Goal: Task Accomplishment & Management: Manage account settings

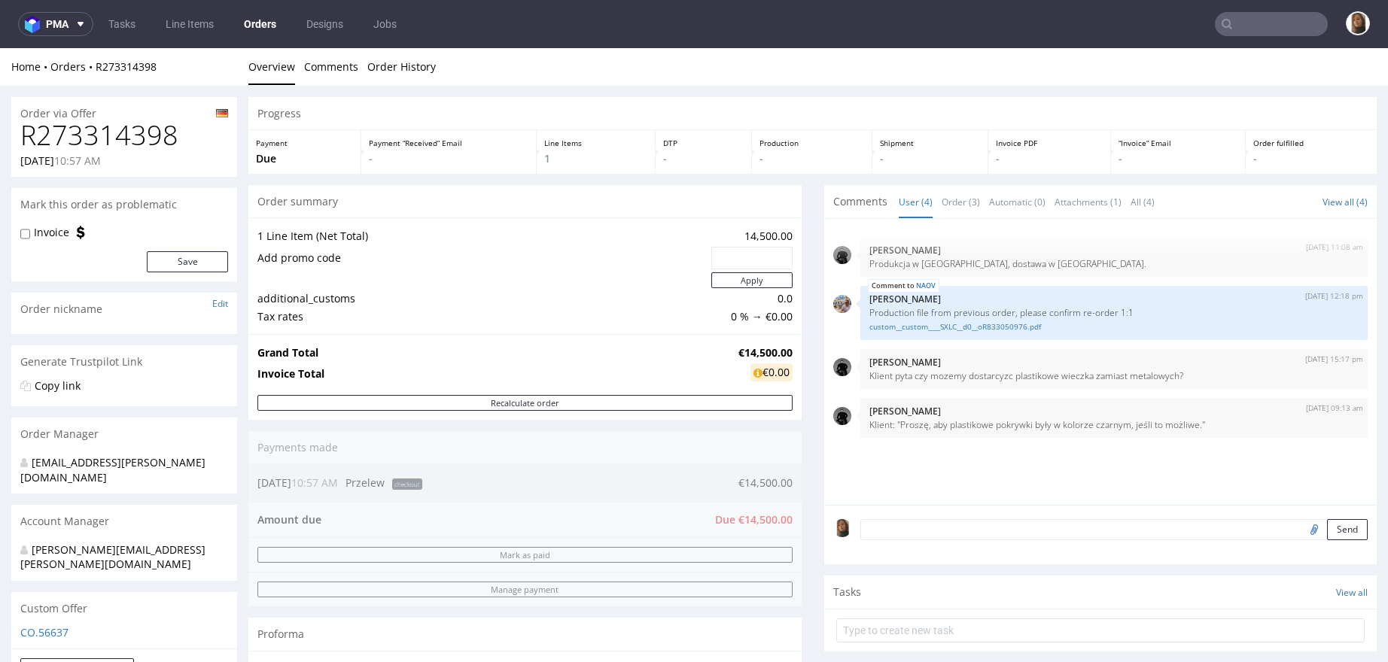
click at [1262, 17] on input "text" at bounding box center [1271, 24] width 113 height 24
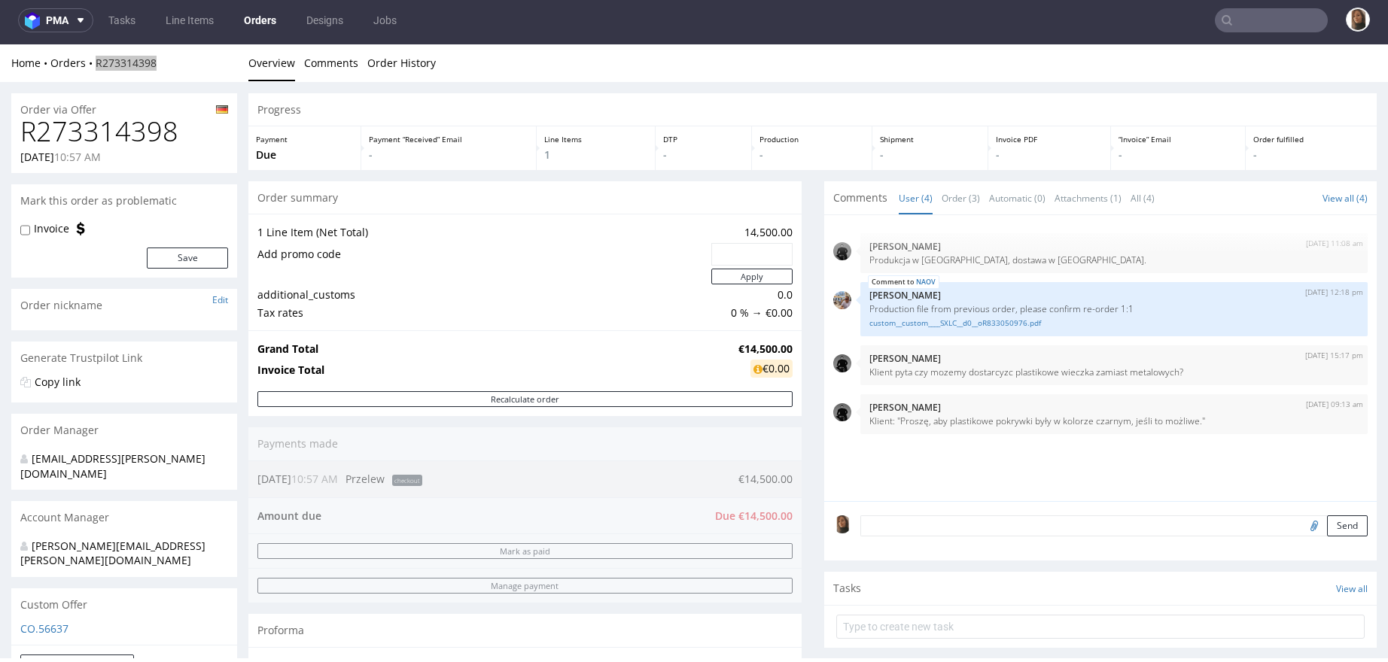
paste input "Ben Francoise"
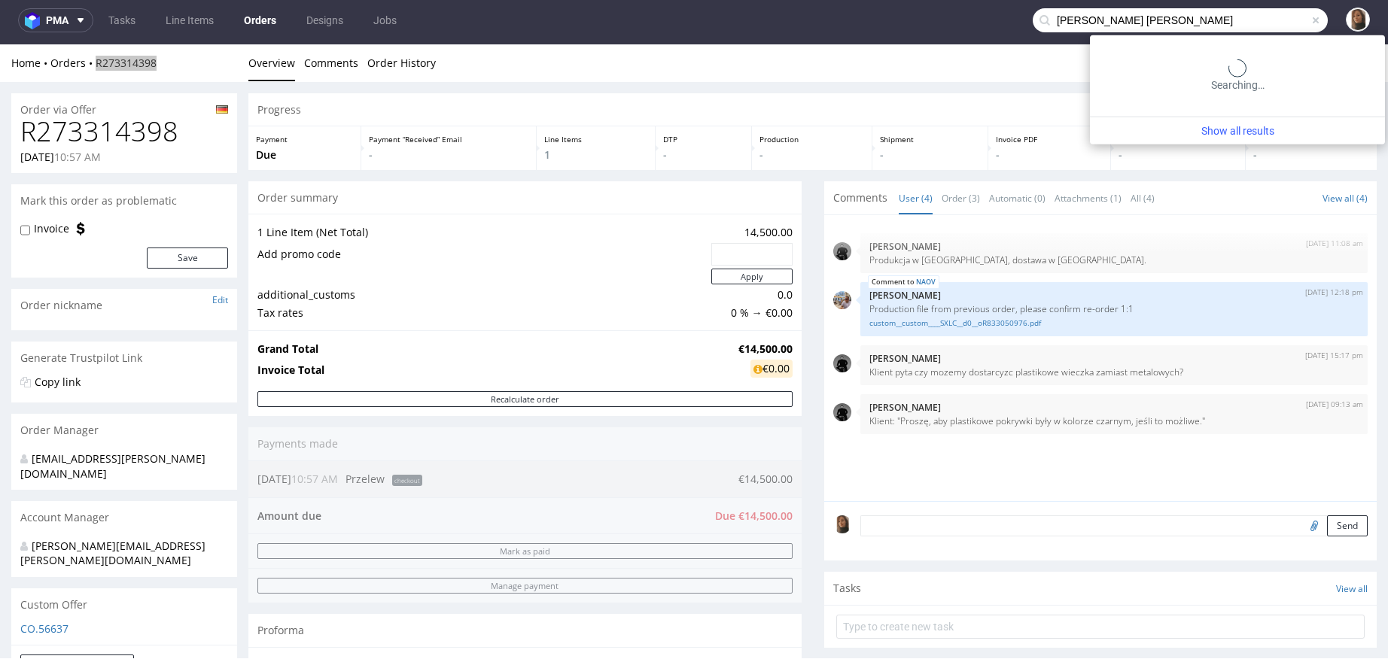
type input "Ben Francoise"
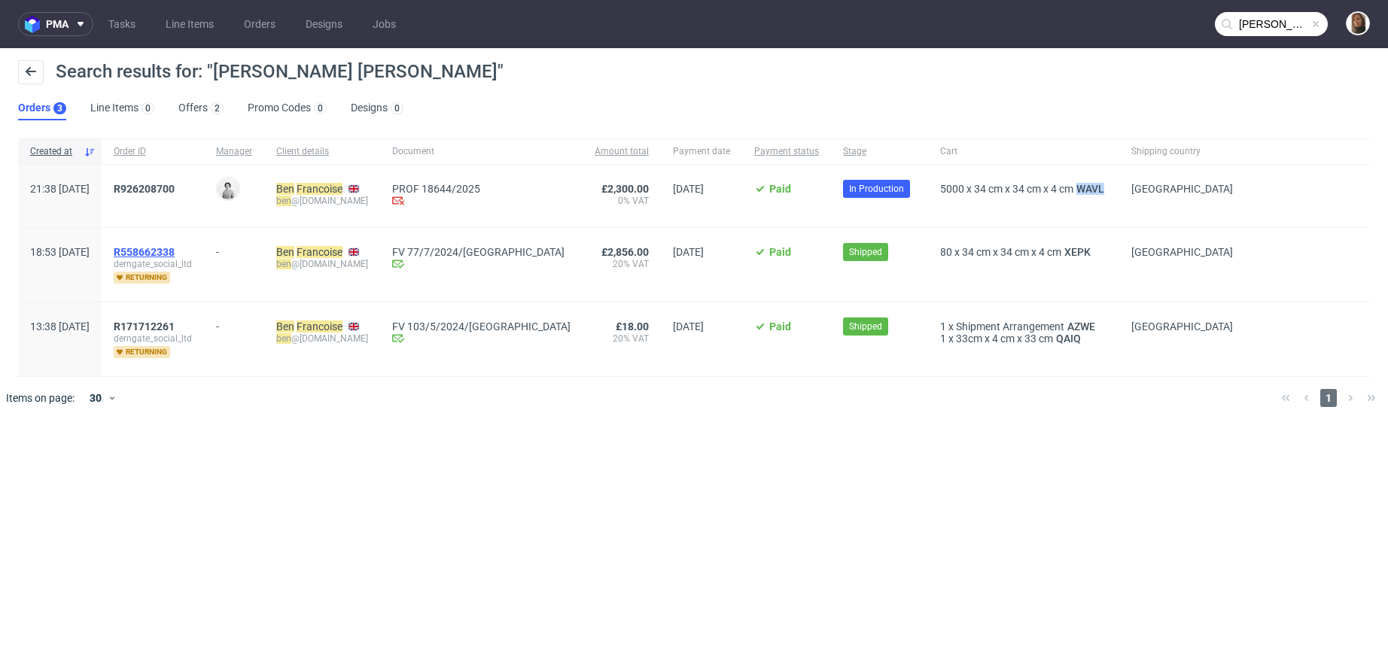
click at [175, 247] on span "R558662338" at bounding box center [144, 252] width 61 height 12
click at [175, 328] on span "R171712261" at bounding box center [144, 327] width 61 height 12
click at [264, 23] on link "Orders" at bounding box center [260, 24] width 50 height 24
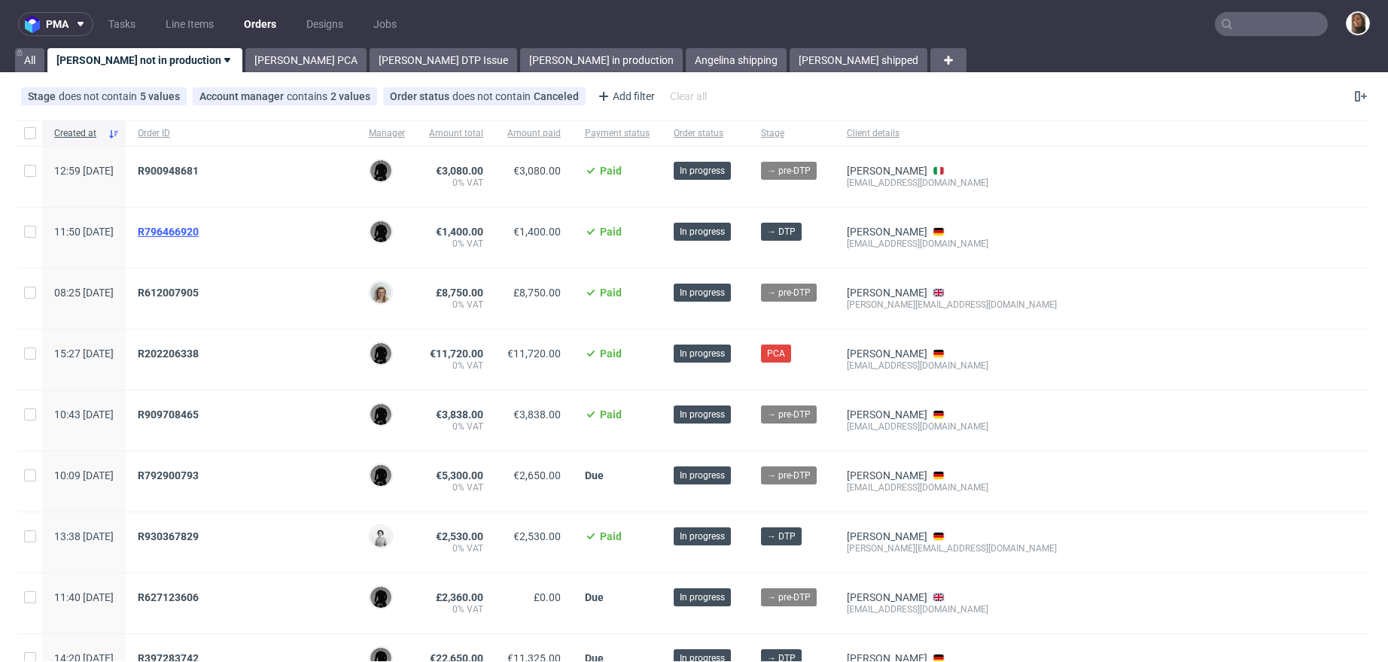
click at [199, 230] on span "R796466920" at bounding box center [168, 232] width 61 height 12
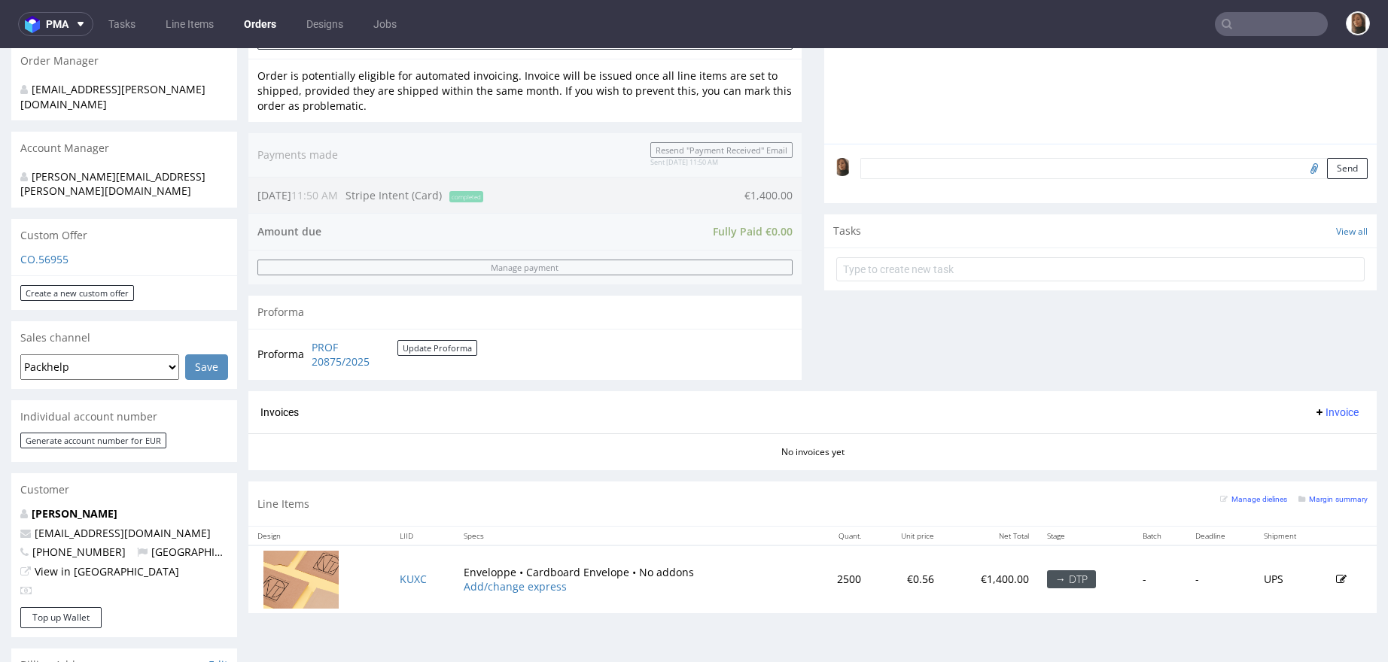
scroll to position [387, 0]
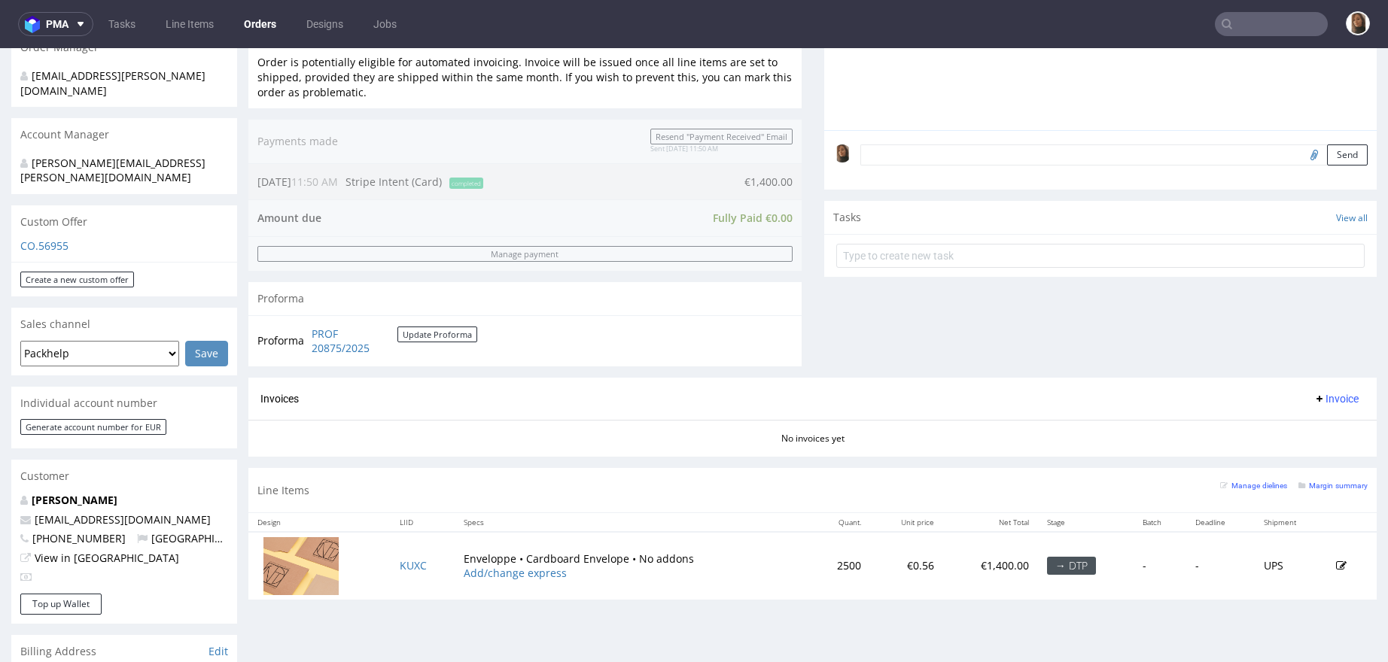
click at [404, 555] on td "KUXC" at bounding box center [423, 565] width 65 height 67
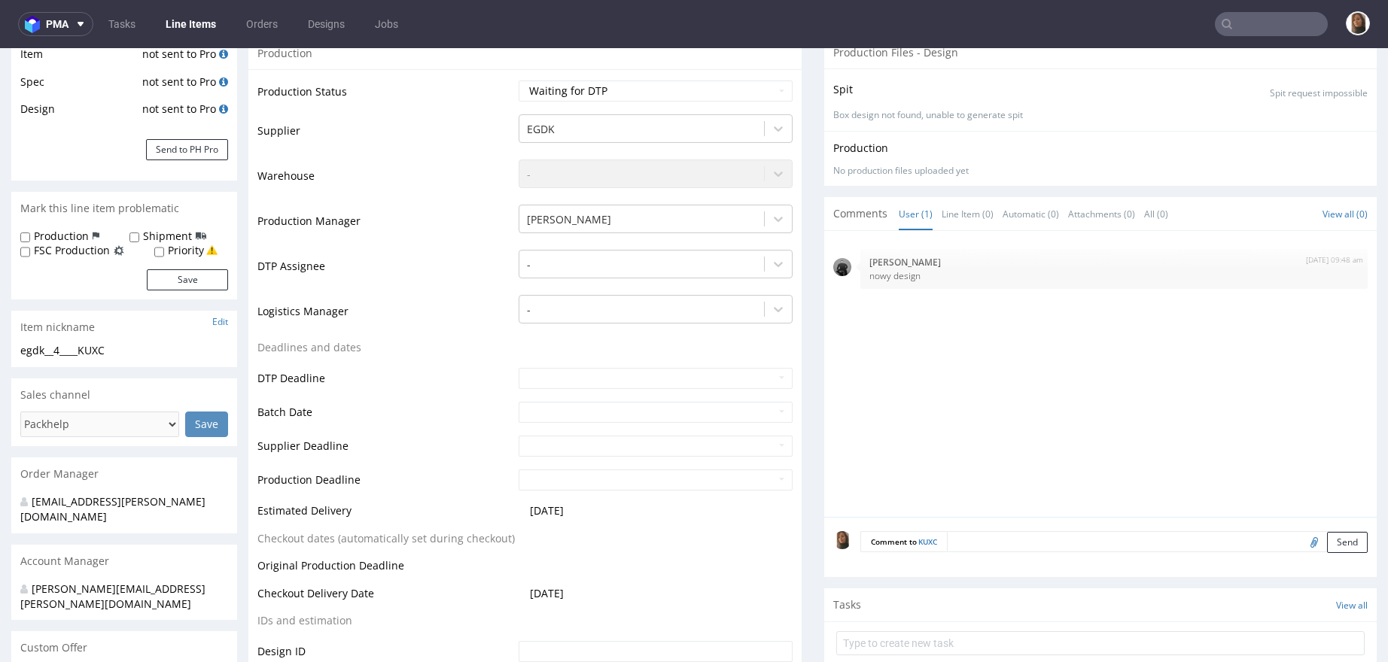
scroll to position [321, 0]
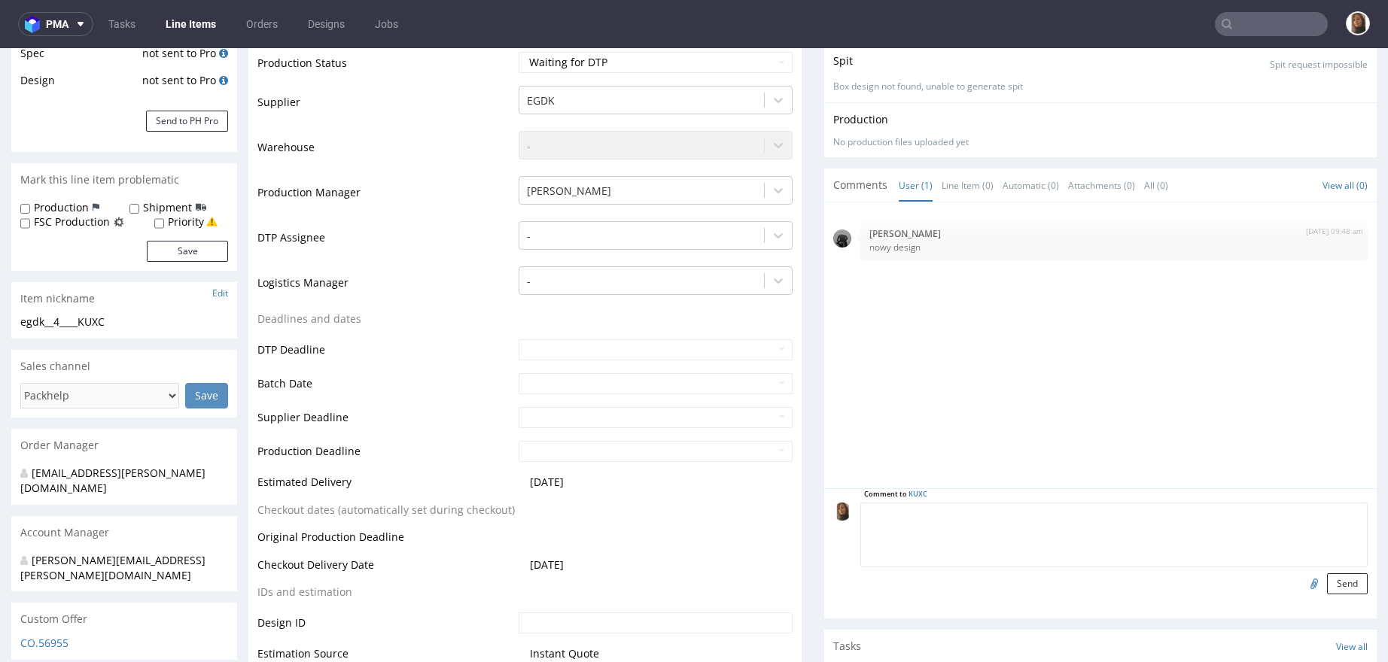
click at [954, 515] on textarea at bounding box center [1114, 535] width 508 height 65
type textarea "design"
click at [1301, 580] on input "file" at bounding box center [1311, 584] width 21 height 20
type input "C:\fakepath\Locked_Versandtasche_XMAS_C4_2025.ai"
click at [1327, 580] on button "Send" at bounding box center [1347, 584] width 41 height 21
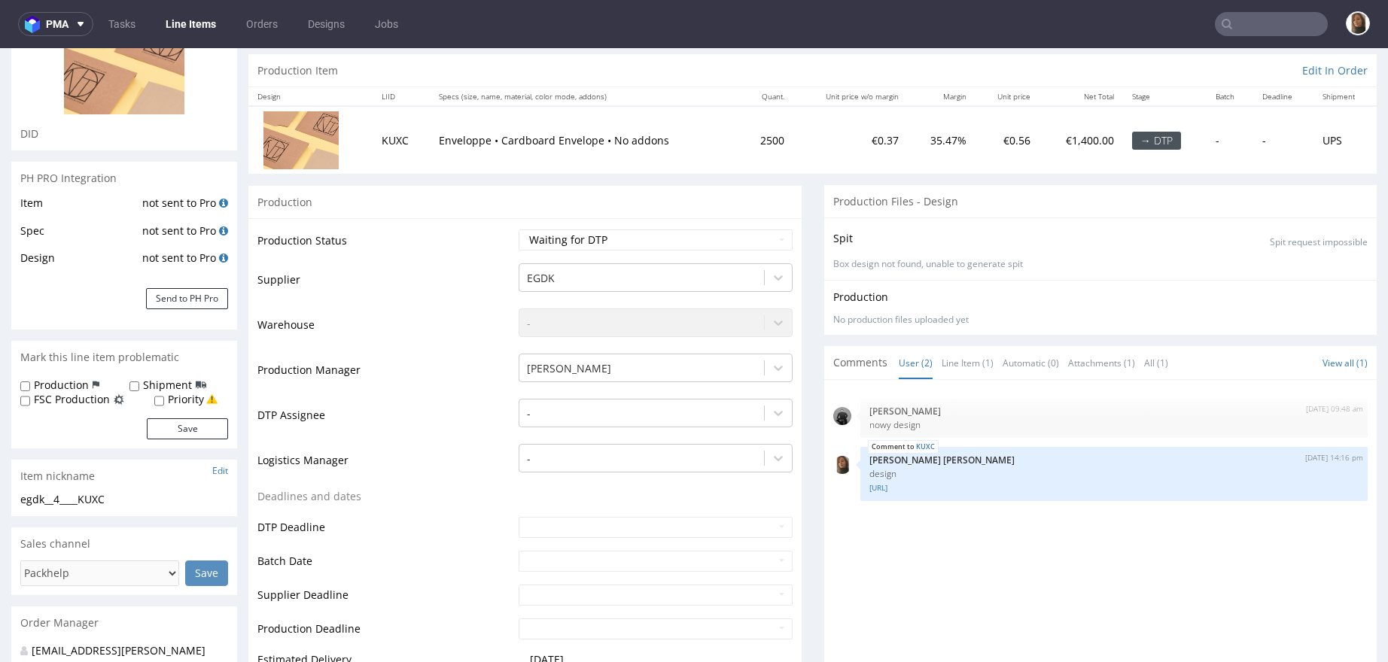
scroll to position [299, 0]
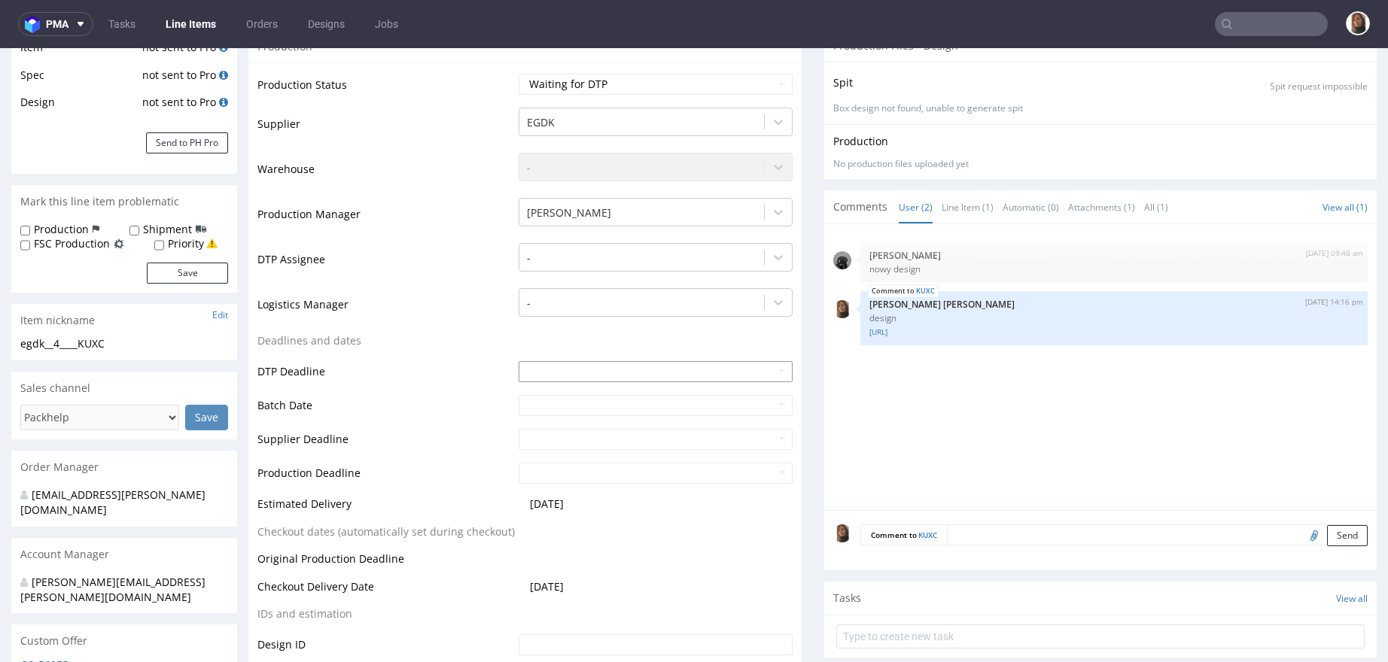
click at [571, 369] on input "text" at bounding box center [656, 371] width 274 height 21
click at [663, 187] on icon at bounding box center [665, 191] width 4 height 11
click at [621, 236] on td "2" at bounding box center [620, 236] width 23 height 23
type input "2025-10-02"
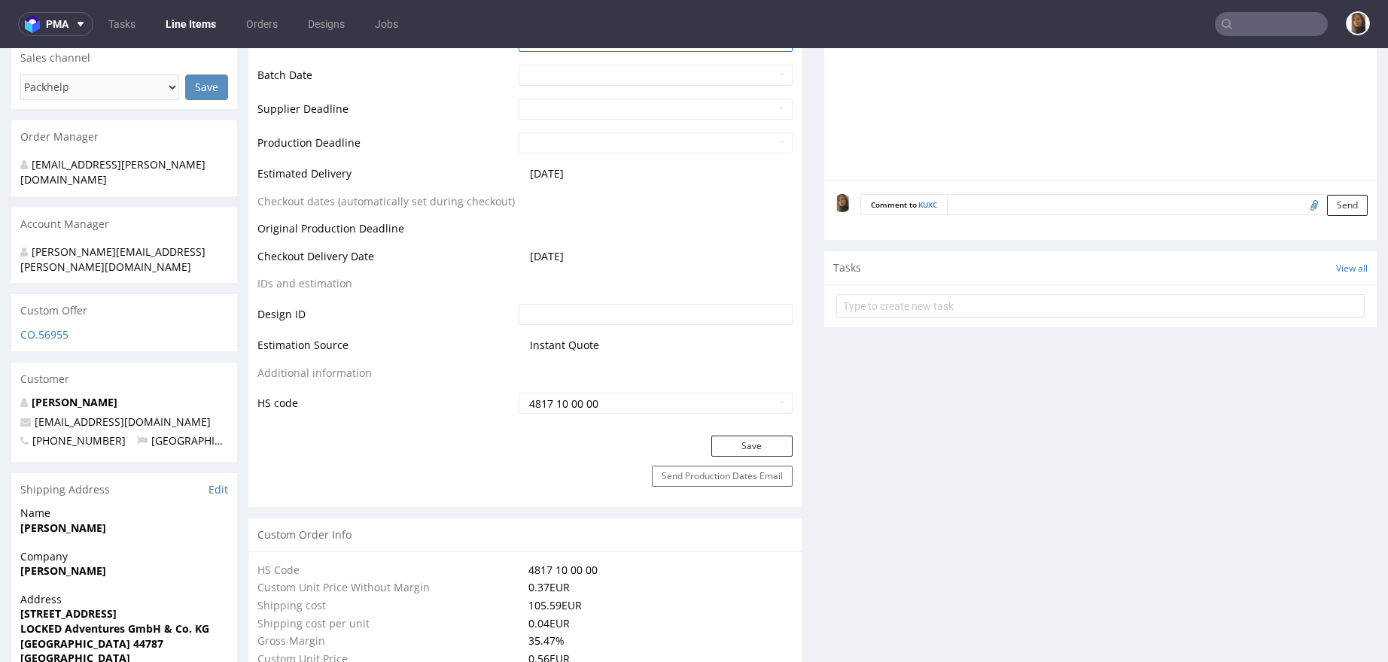
scroll to position [723, 0]
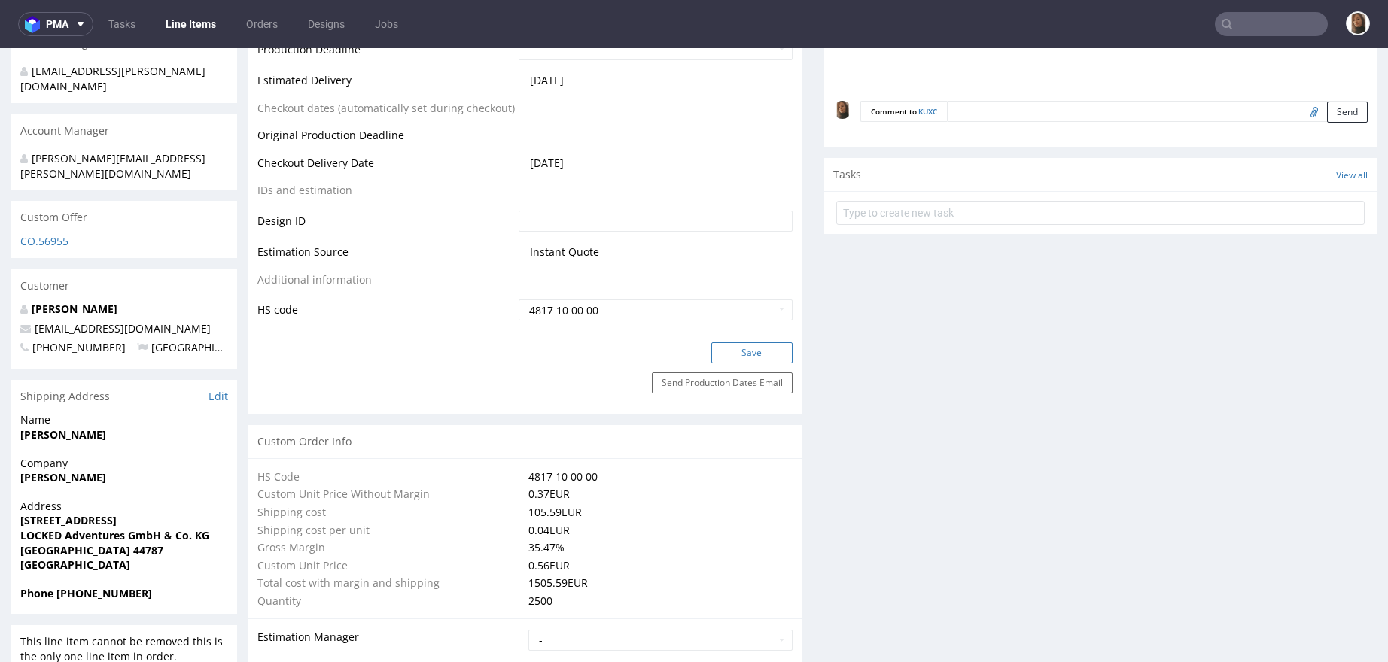
click at [748, 354] on button "Save" at bounding box center [751, 352] width 81 height 21
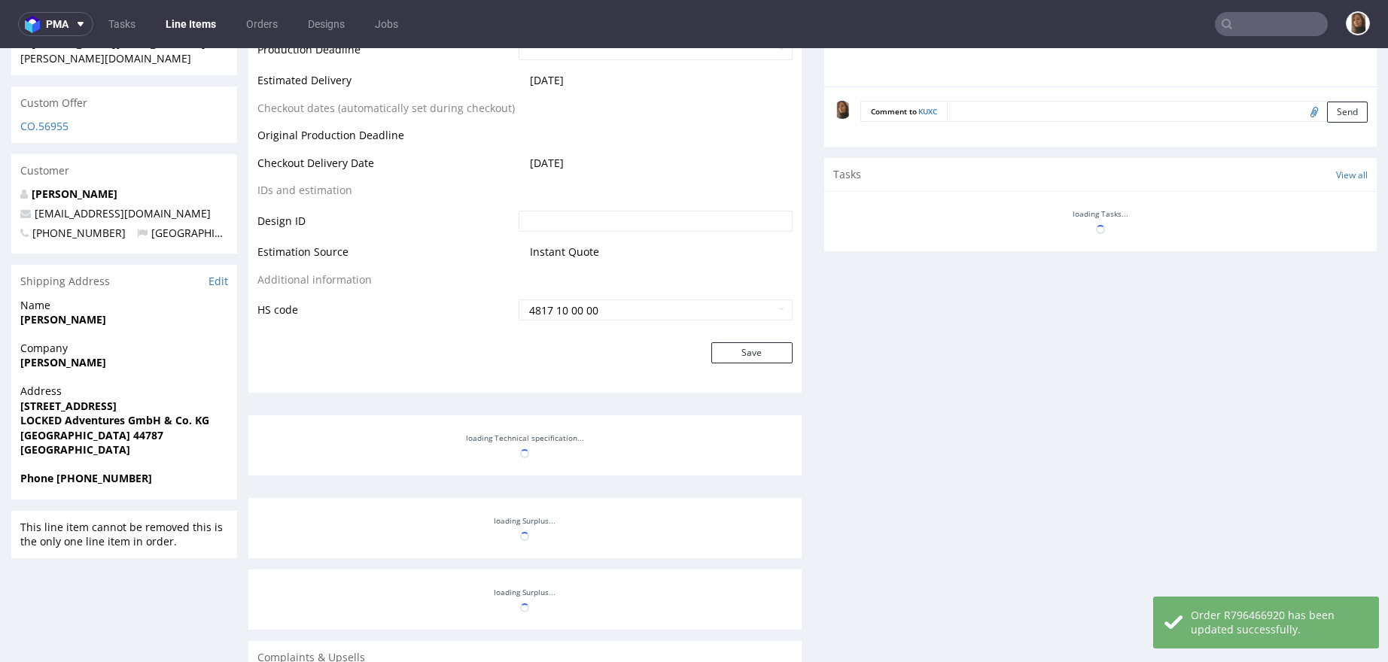
scroll to position [837, 0]
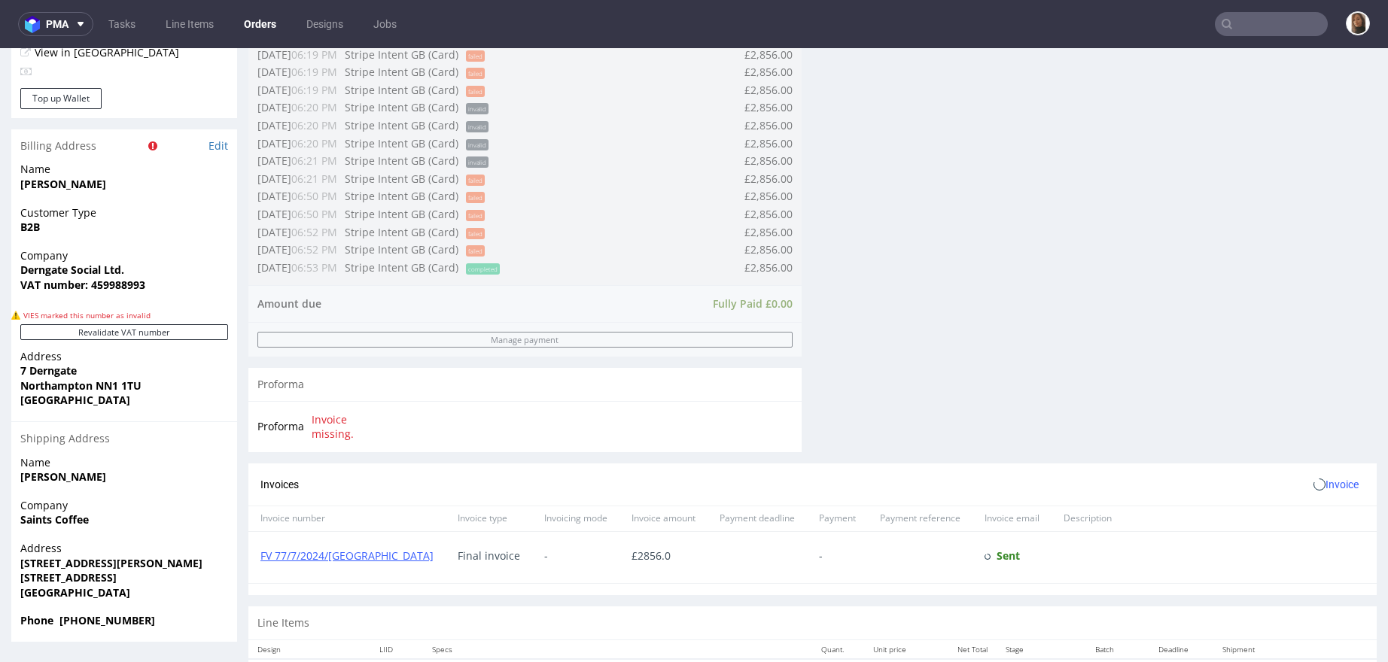
scroll to position [750, 0]
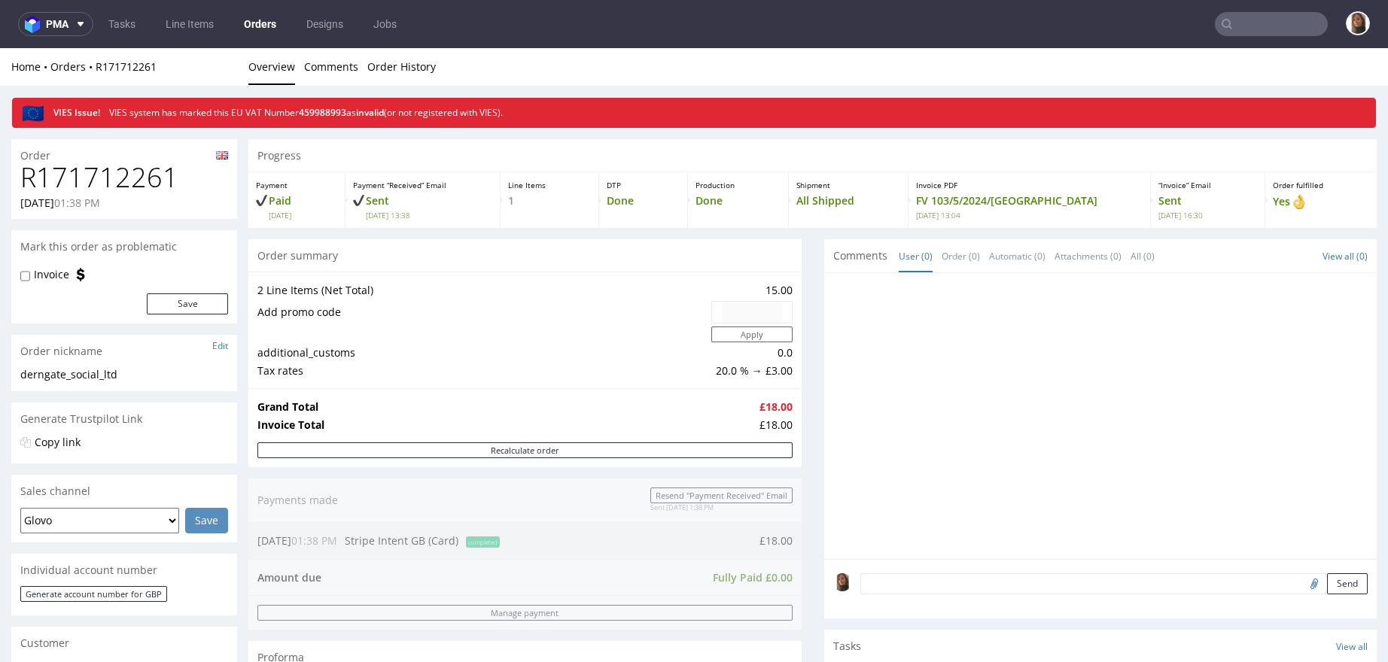
scroll to position [670, 0]
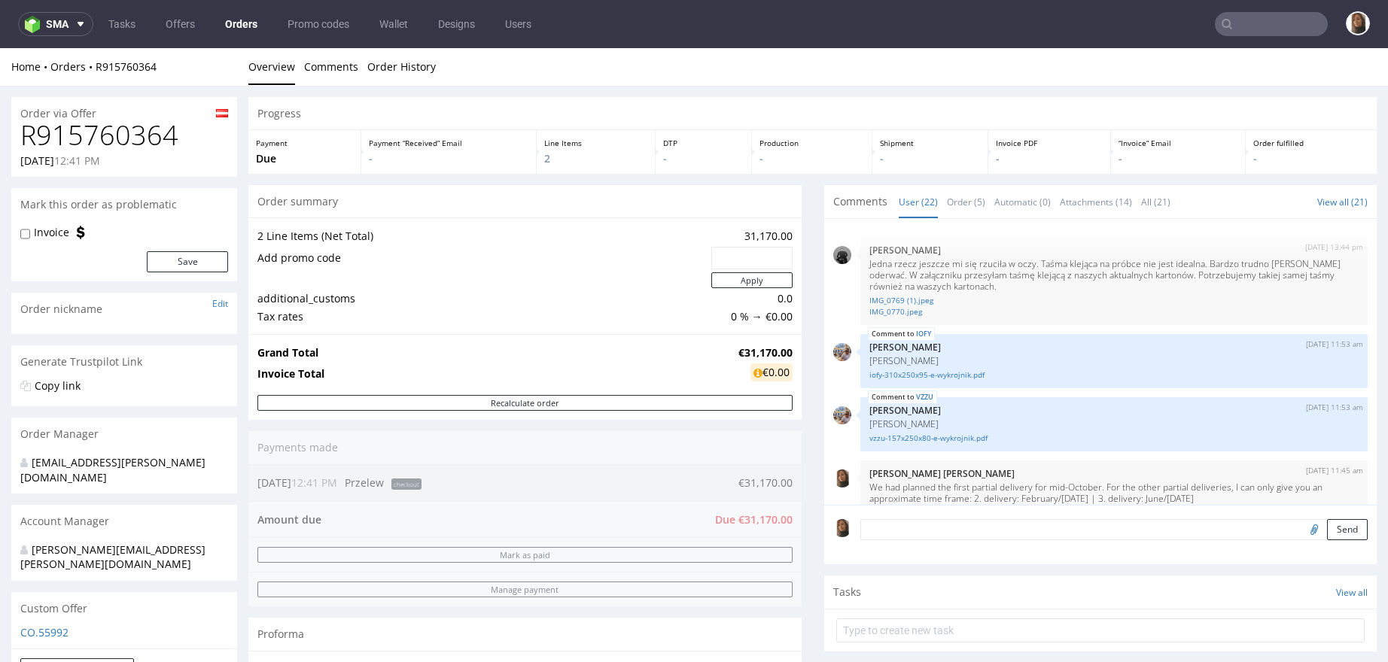
scroll to position [1298, 0]
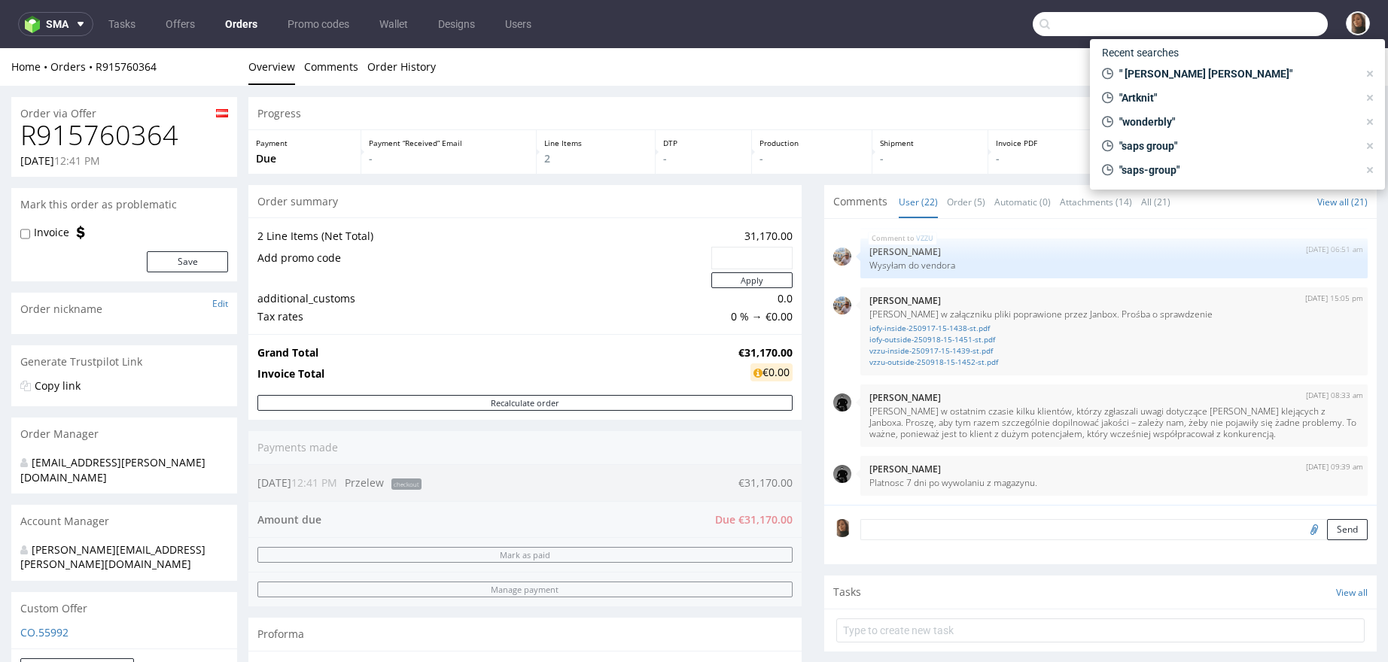
click at [1284, 26] on input "text" at bounding box center [1180, 24] width 295 height 24
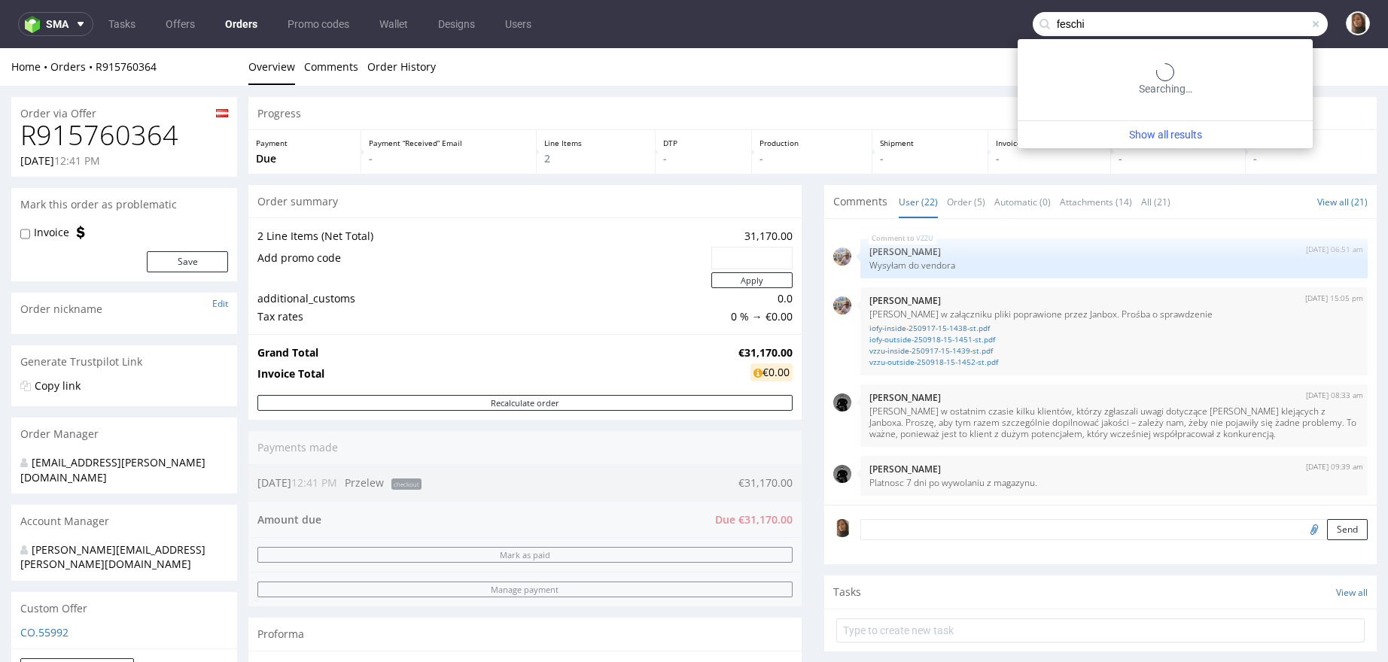
type input "feschi"
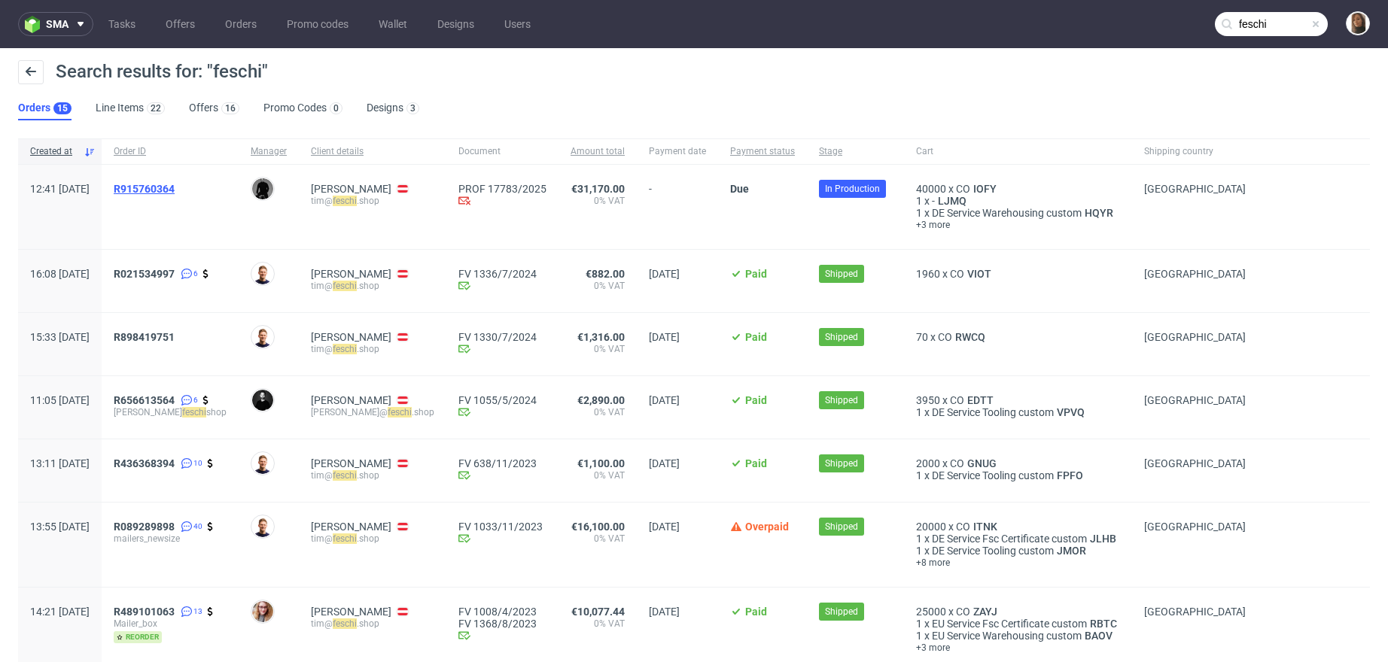
click at [175, 187] on span "R915760364" at bounding box center [144, 189] width 61 height 12
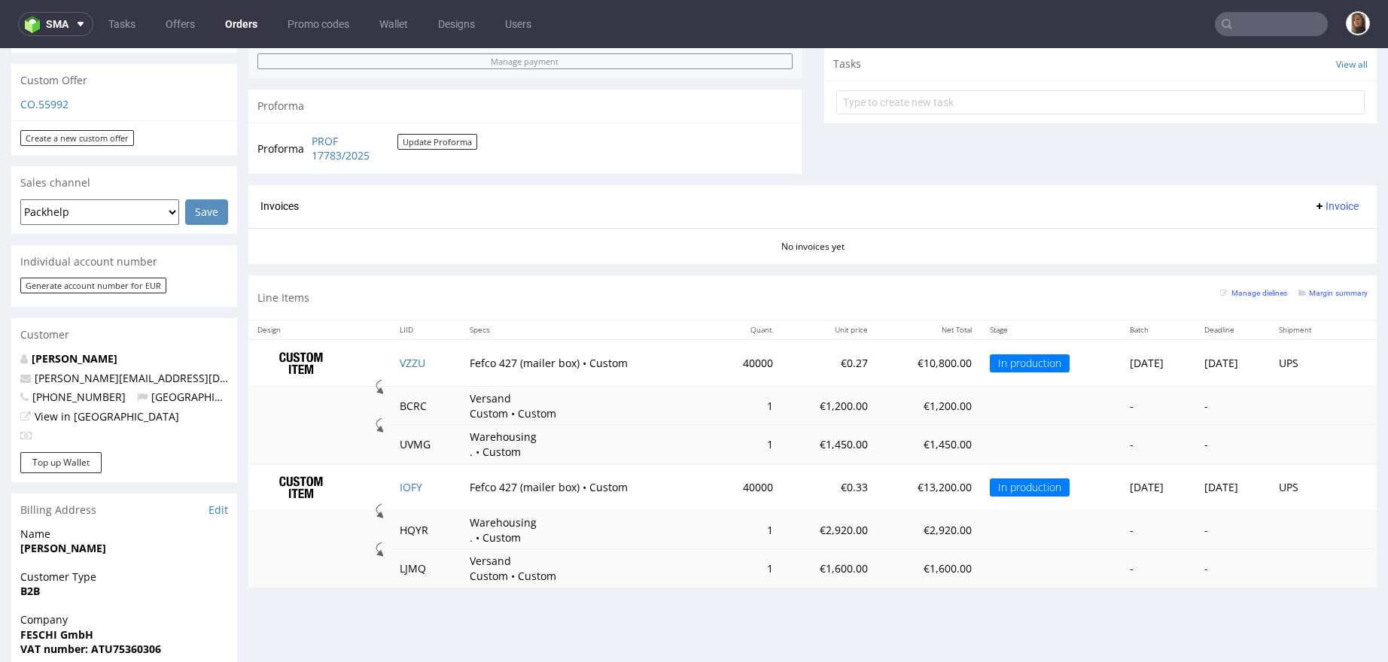
scroll to position [593, 0]
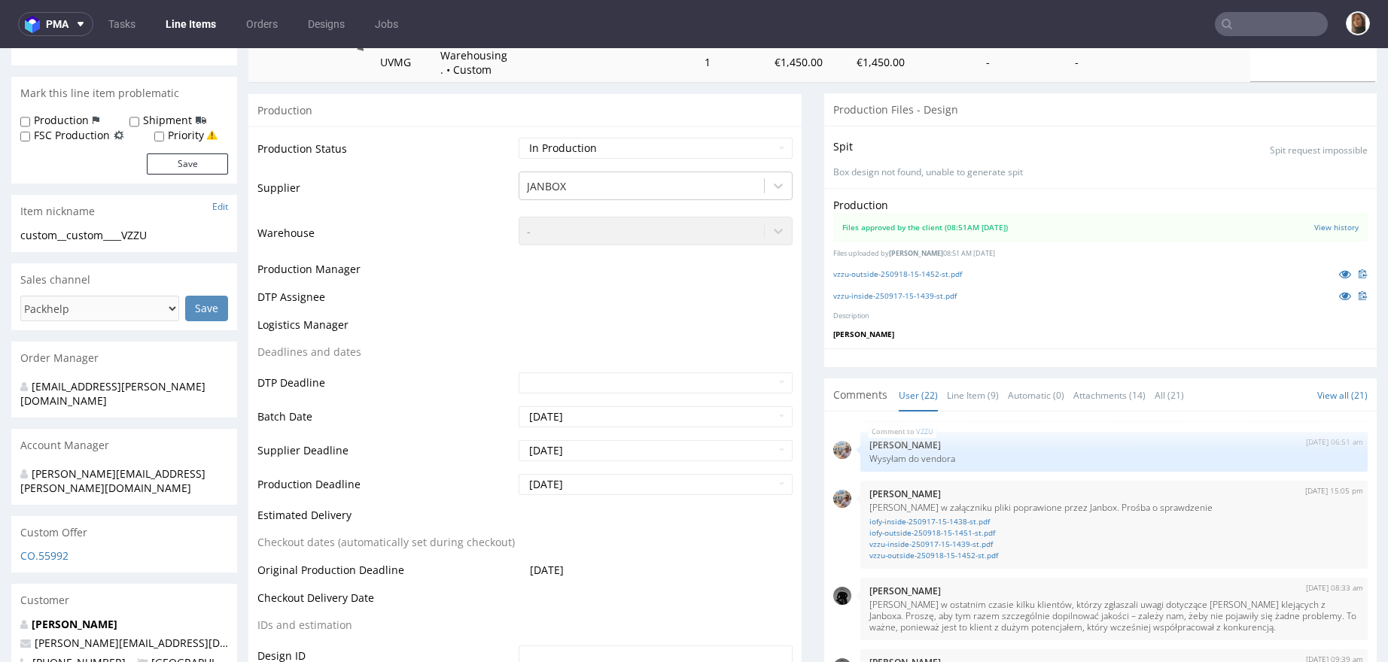
scroll to position [537, 0]
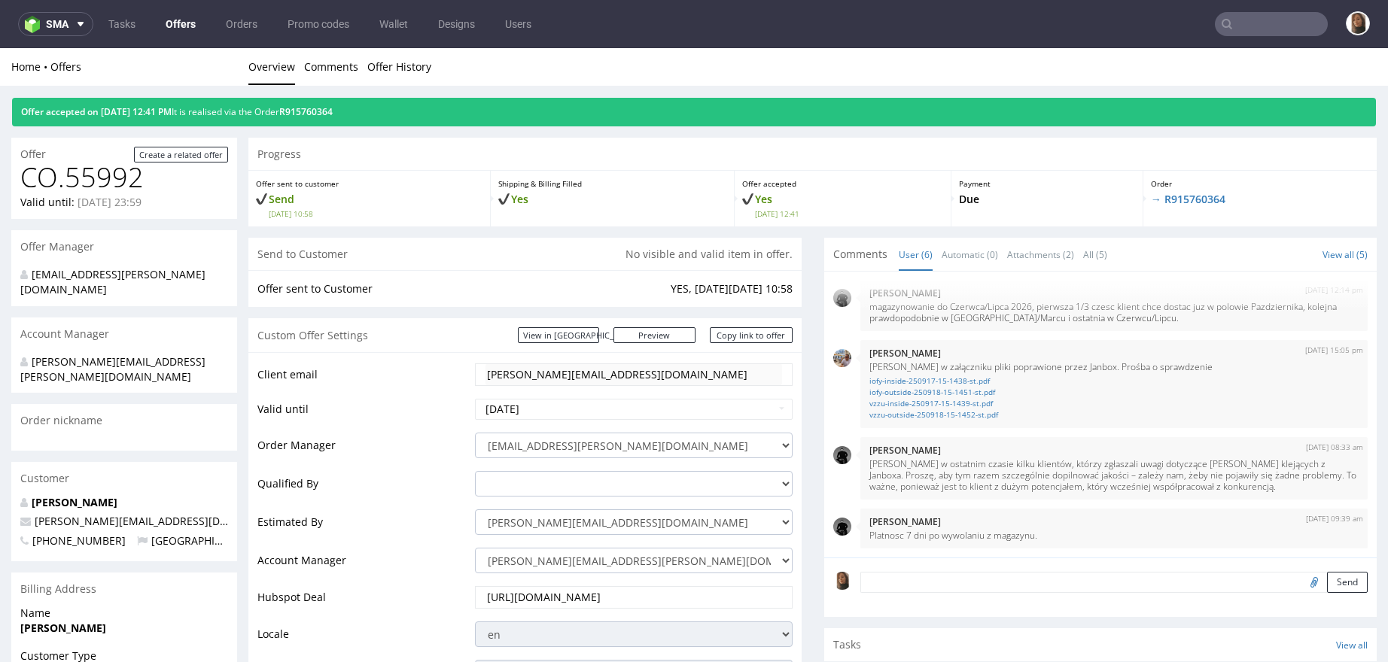
scroll to position [813, 0]
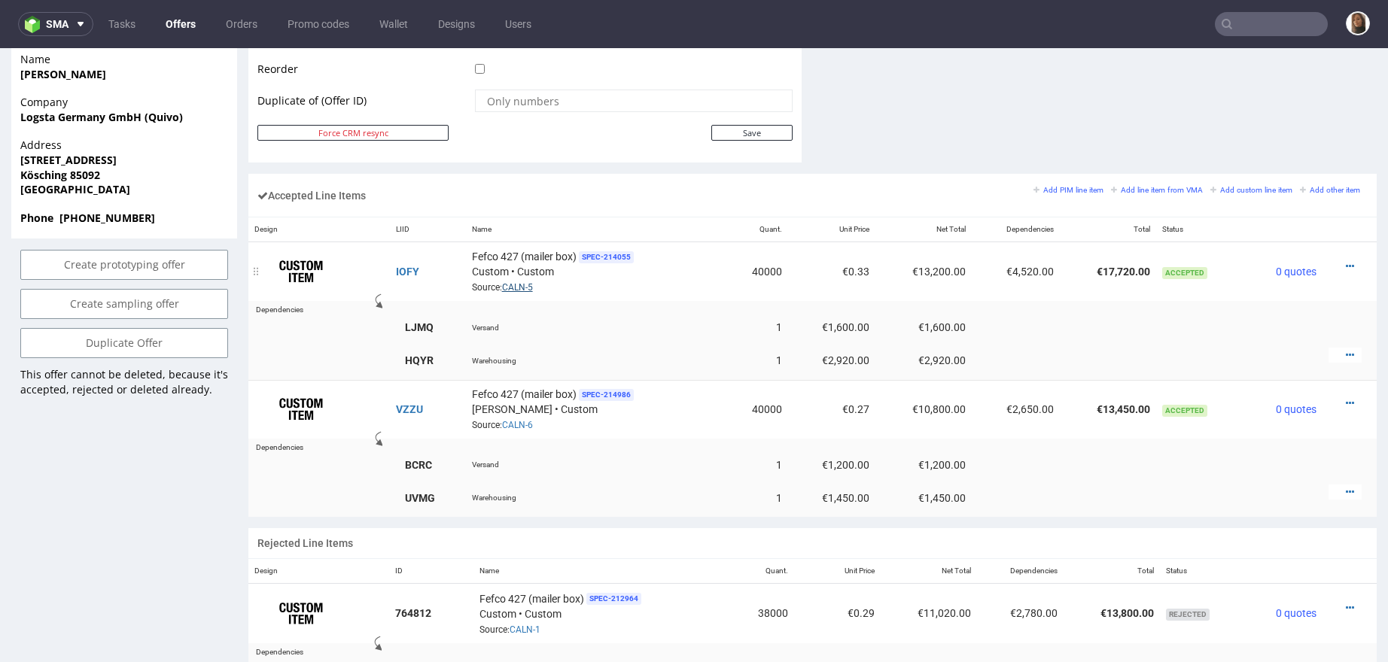
click at [521, 282] on link "CALN-5" at bounding box center [517, 287] width 31 height 11
click at [510, 420] on link "CALN-6" at bounding box center [517, 425] width 31 height 11
click at [519, 282] on link "CALN-5" at bounding box center [517, 287] width 31 height 11
click at [1268, 18] on input "text" at bounding box center [1271, 24] width 113 height 24
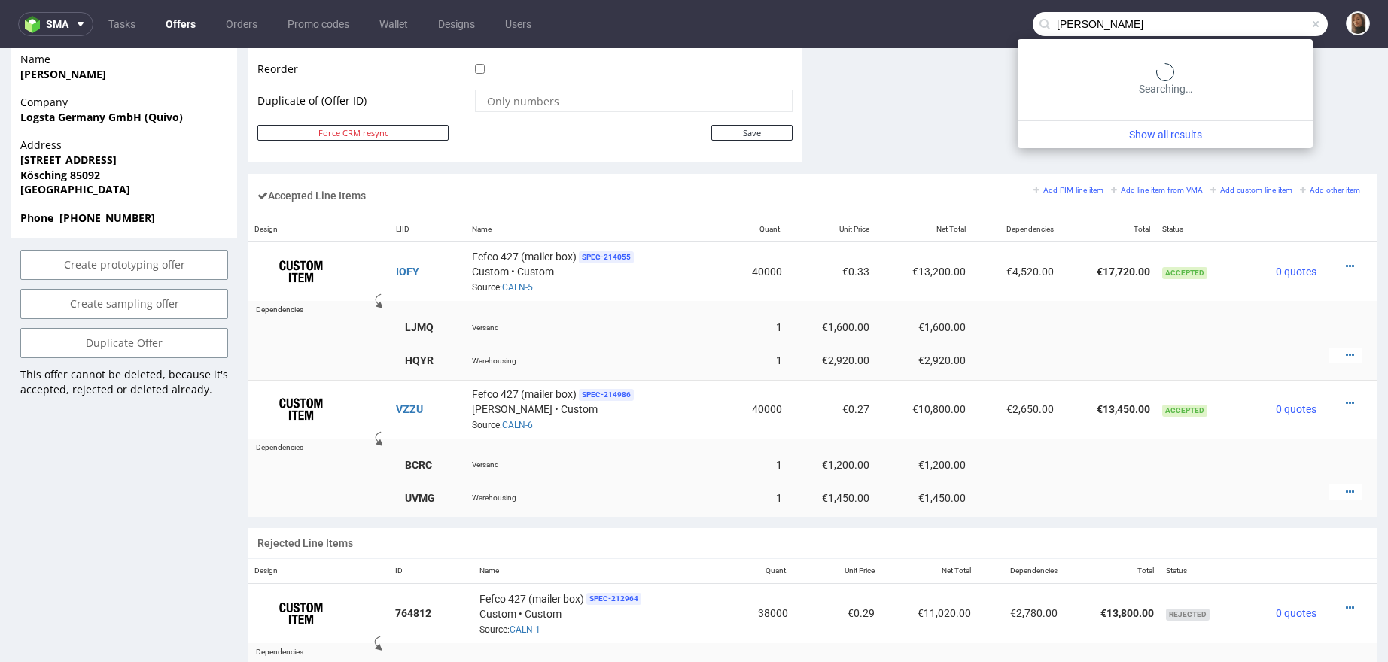
type input "viktor"
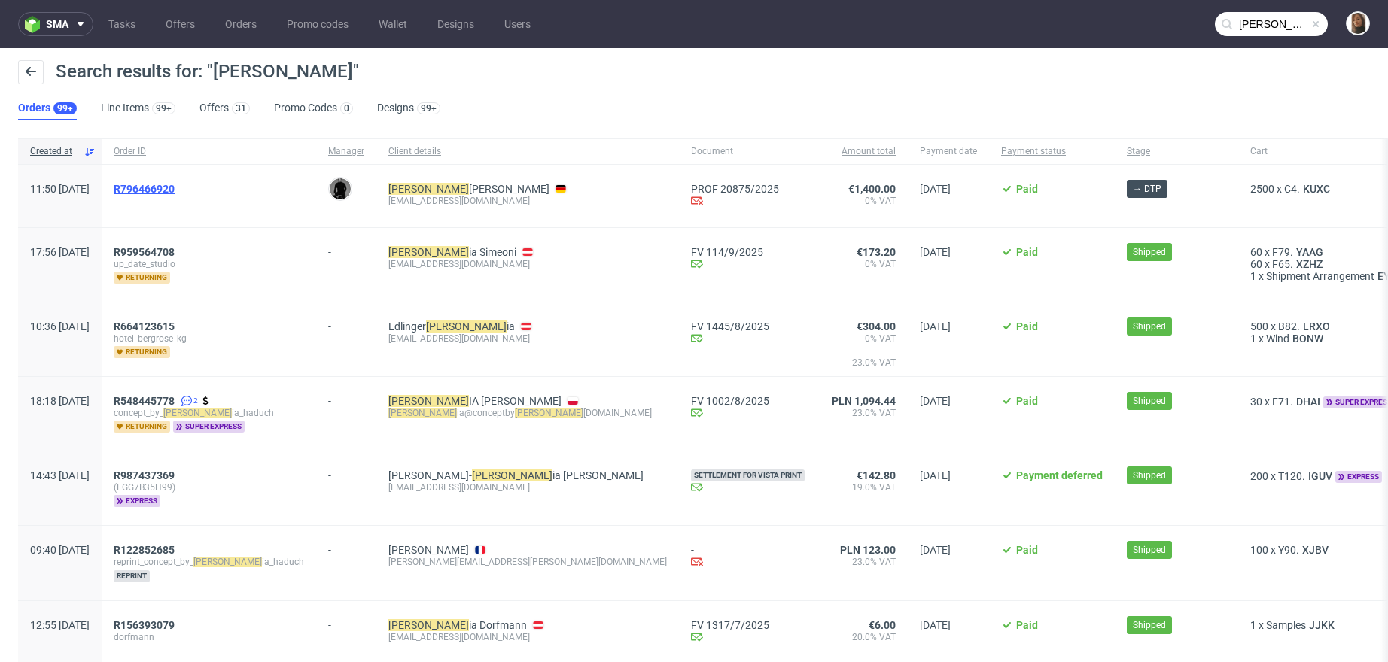
click at [173, 192] on span "R796466920" at bounding box center [144, 189] width 61 height 12
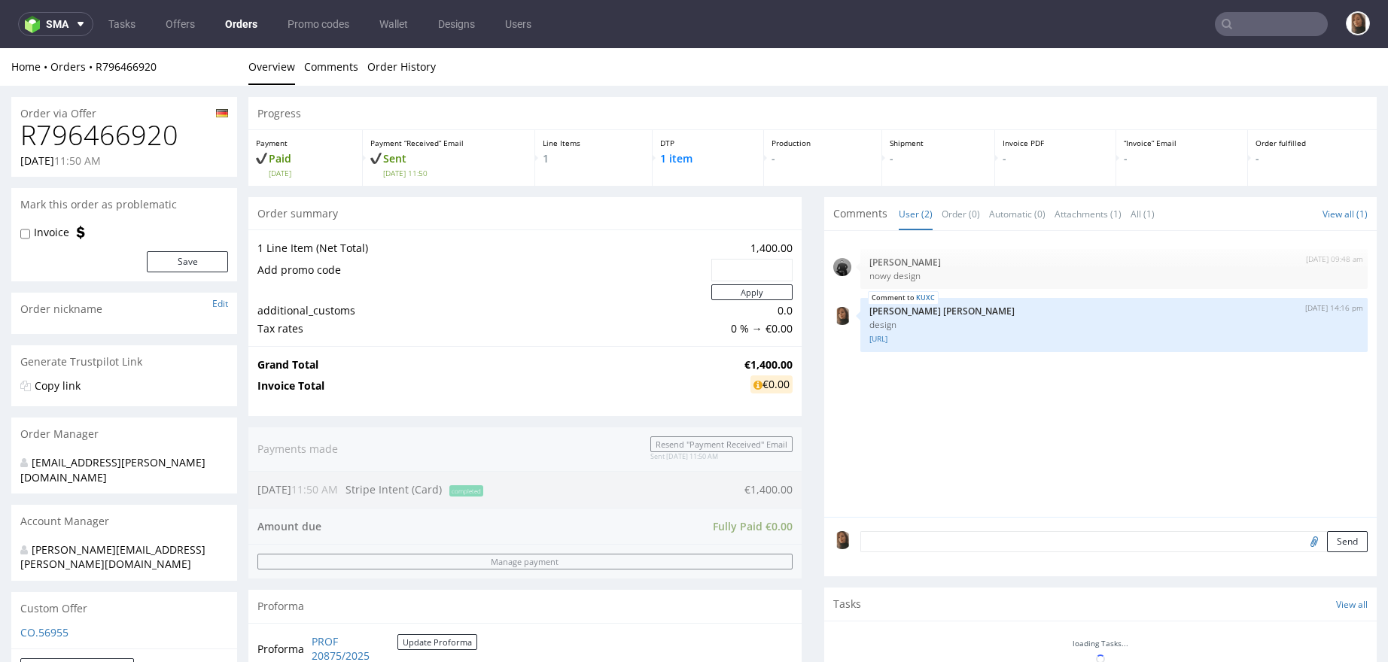
scroll to position [552, 0]
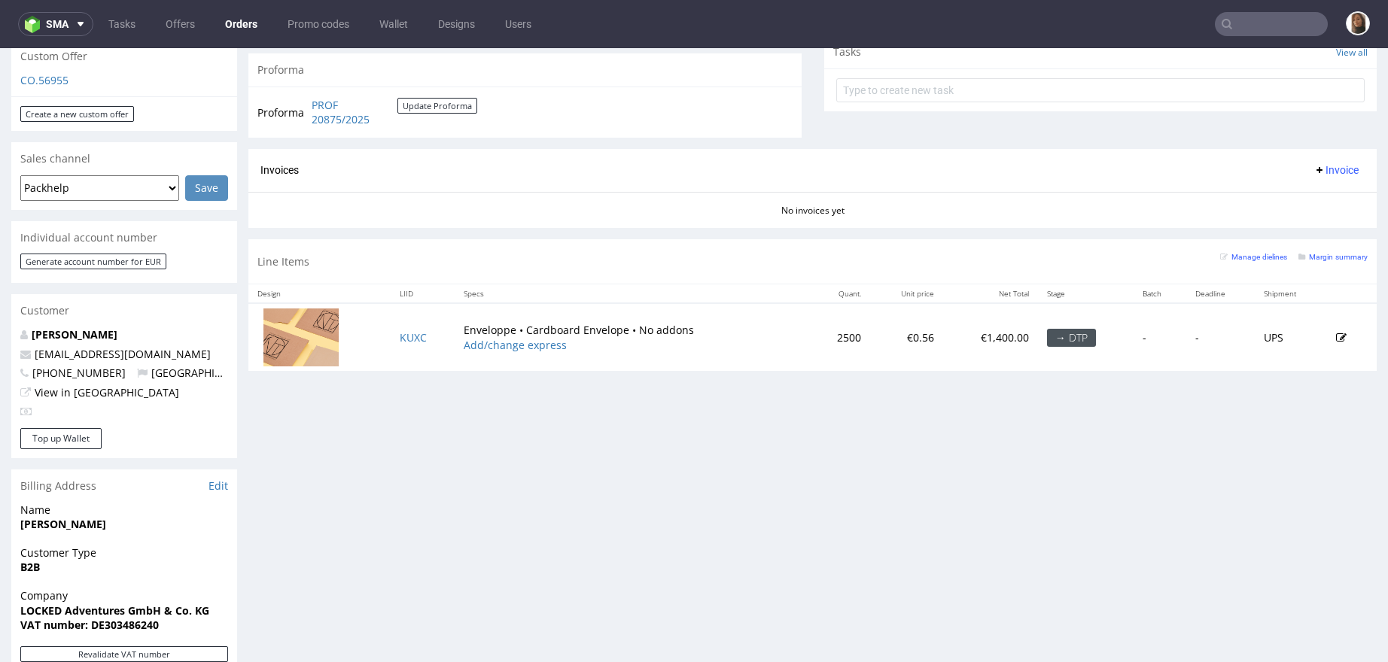
click at [243, 29] on link "Orders" at bounding box center [241, 24] width 50 height 24
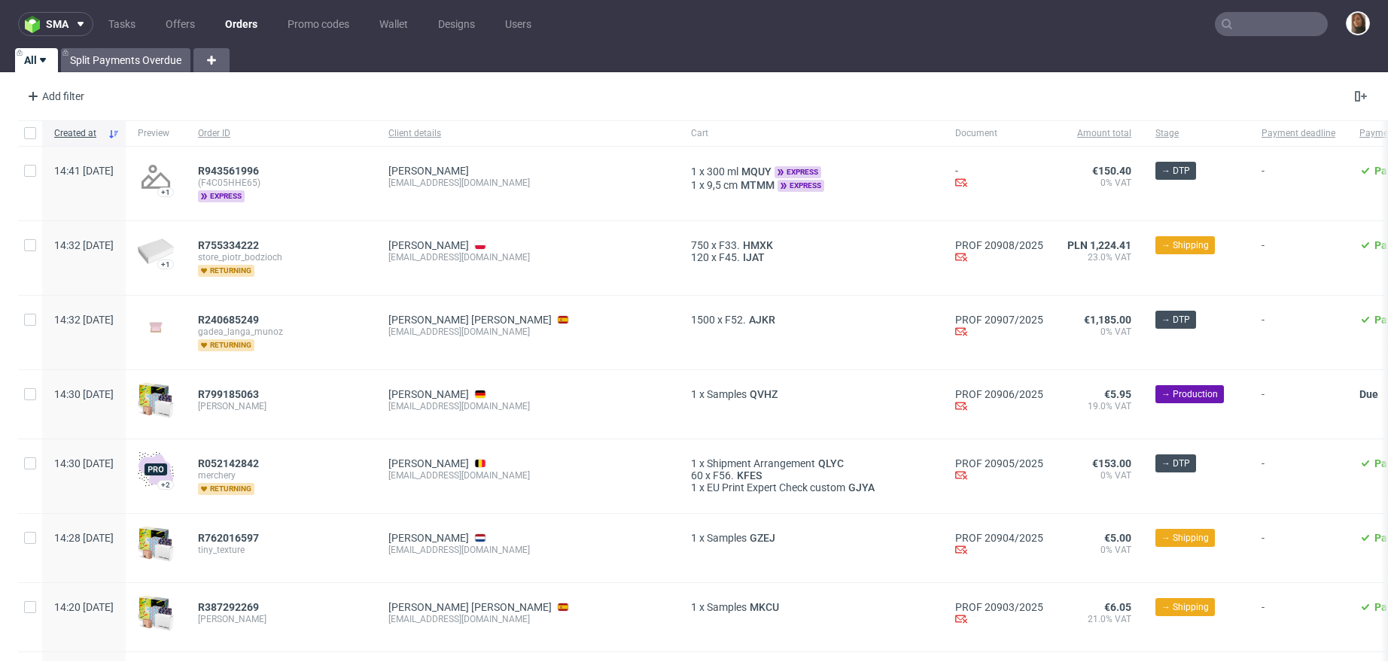
click at [62, 0] on nav "sma Tasks Offers Orders Promo codes Wallet Designs Users" at bounding box center [694, 24] width 1388 height 48
click at [62, 14] on button "sma" at bounding box center [55, 24] width 75 height 24
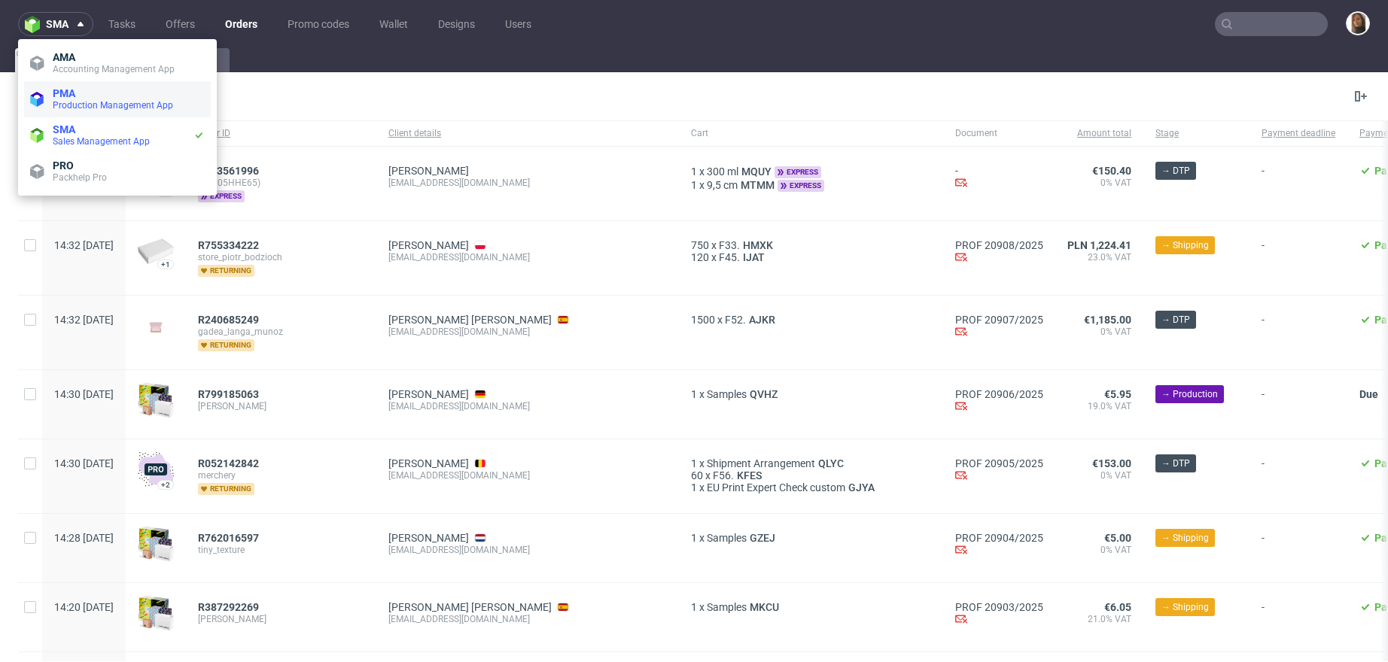
click at [75, 98] on span "PMA" at bounding box center [64, 93] width 23 height 12
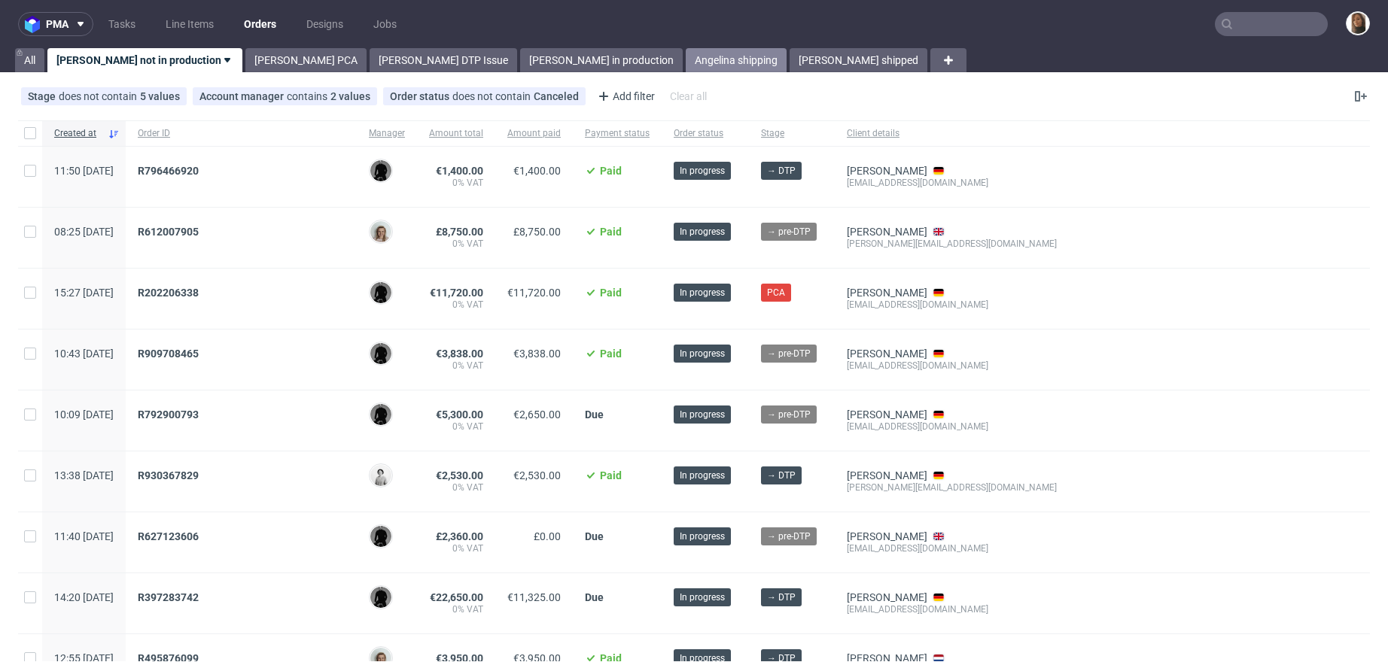
click at [686, 61] on link "Angelina shipping" at bounding box center [736, 60] width 101 height 24
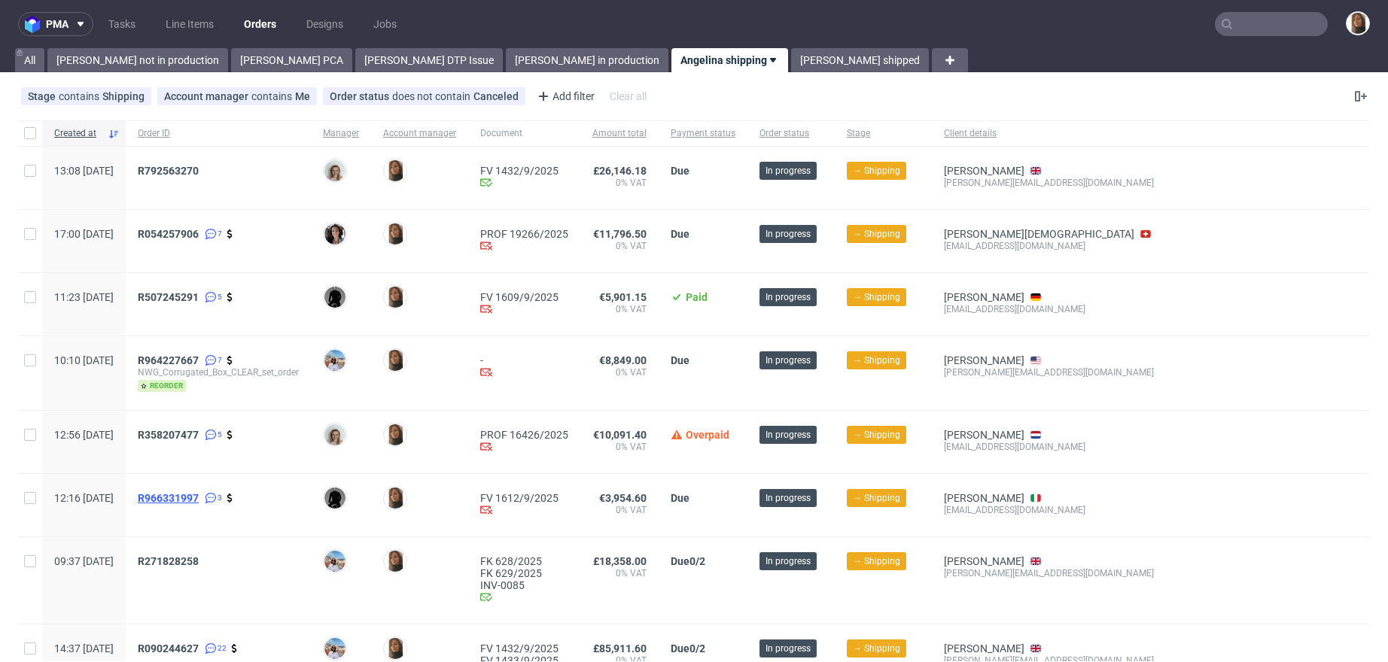
click at [199, 494] on span "R966331997" at bounding box center [168, 498] width 61 height 12
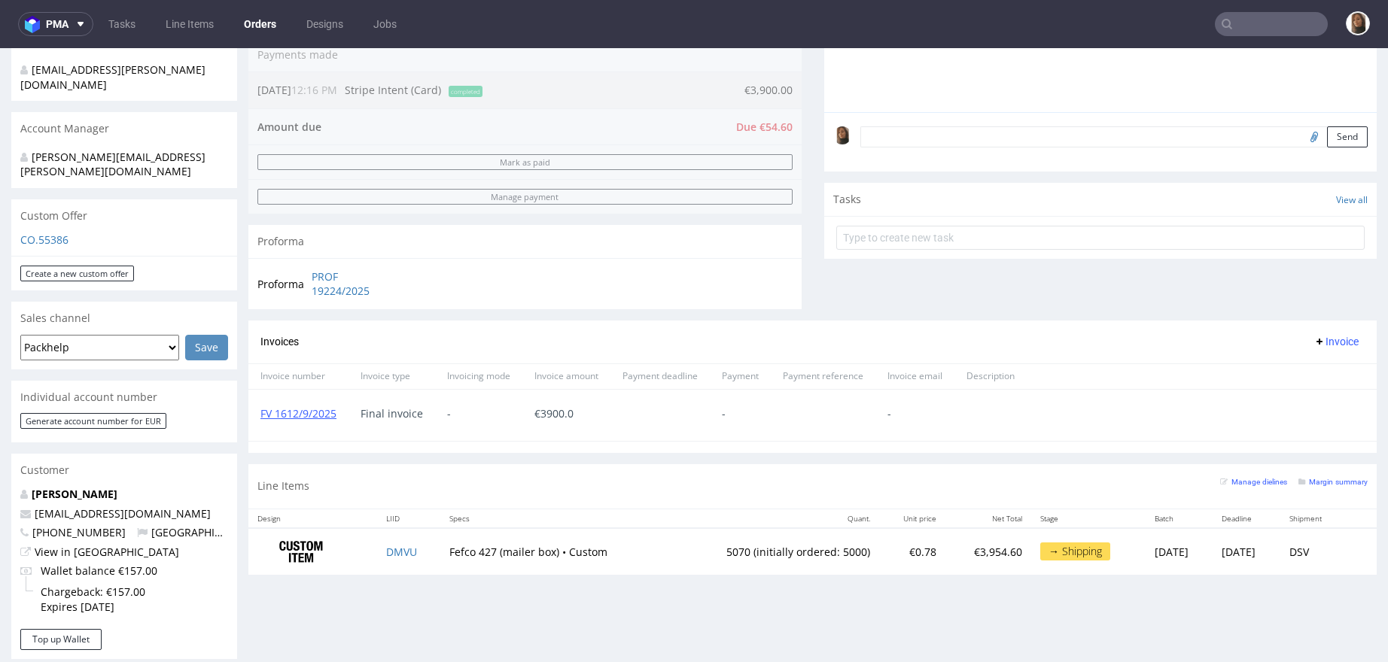
scroll to position [590, 0]
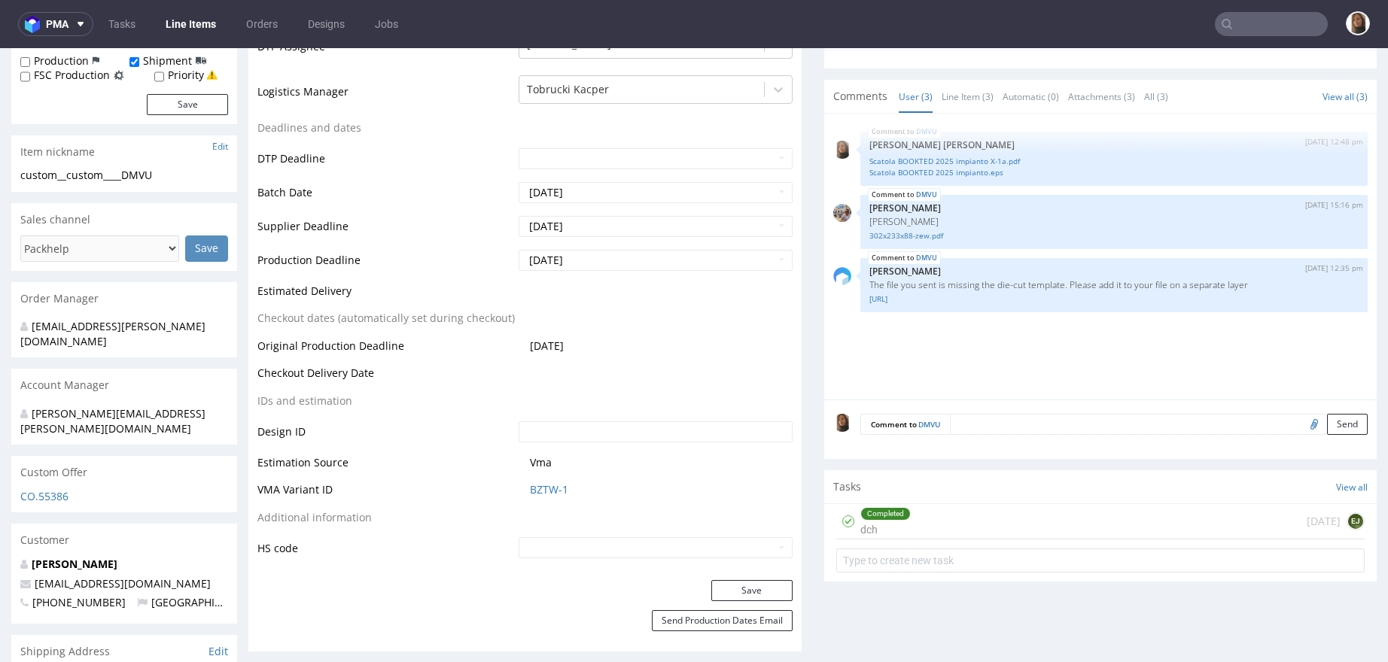
scroll to position [498, 0]
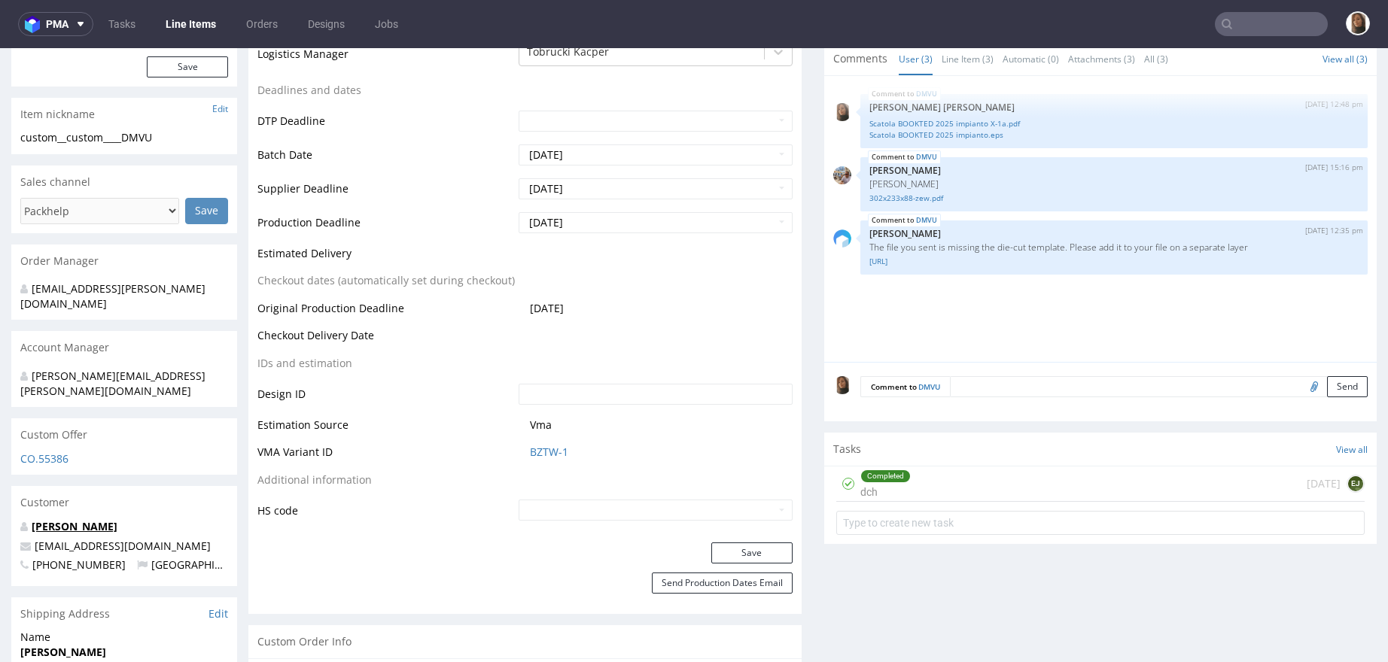
click at [89, 519] on link "[PERSON_NAME]" at bounding box center [75, 526] width 86 height 14
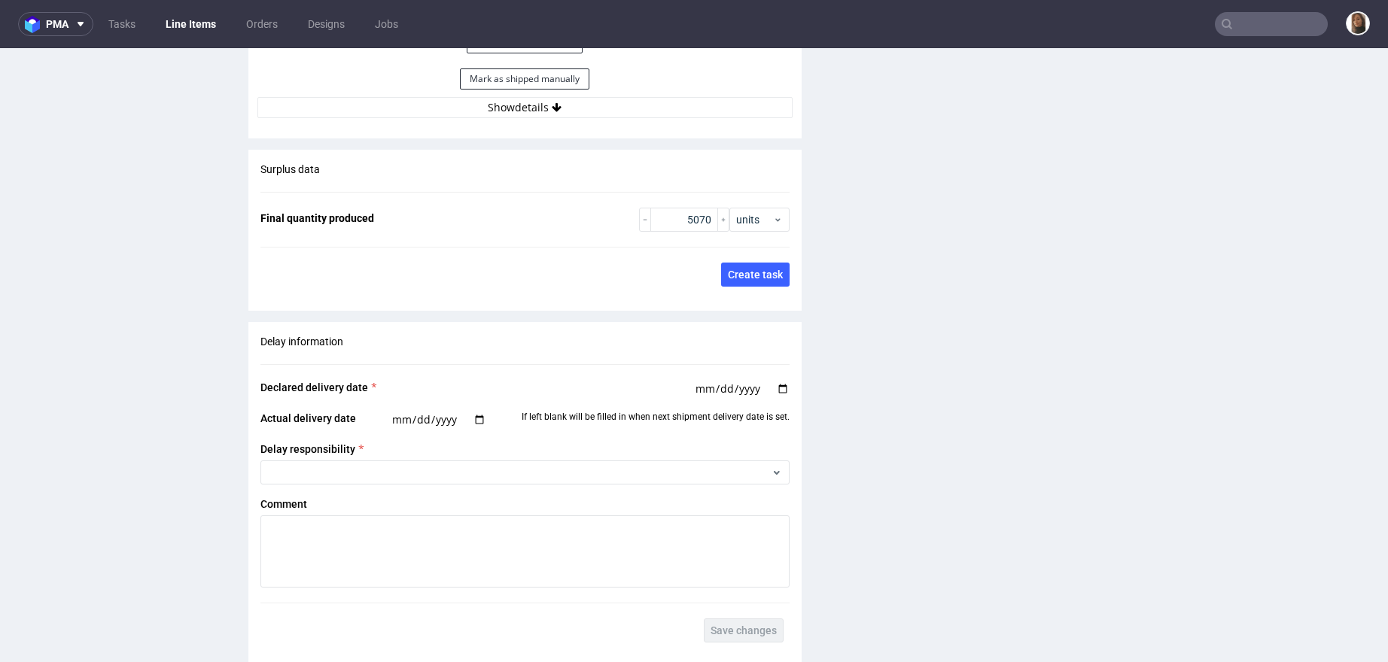
scroll to position [2300, 0]
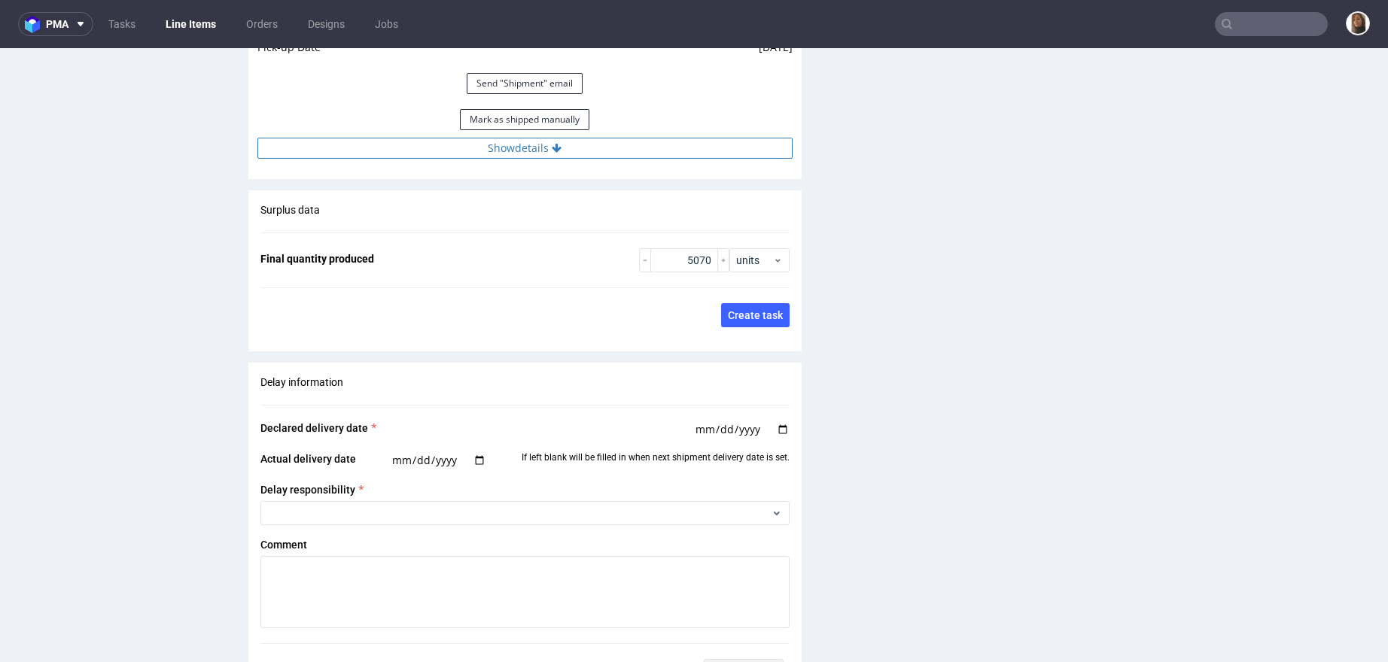
click at [502, 138] on button "Show details" at bounding box center [524, 148] width 535 height 21
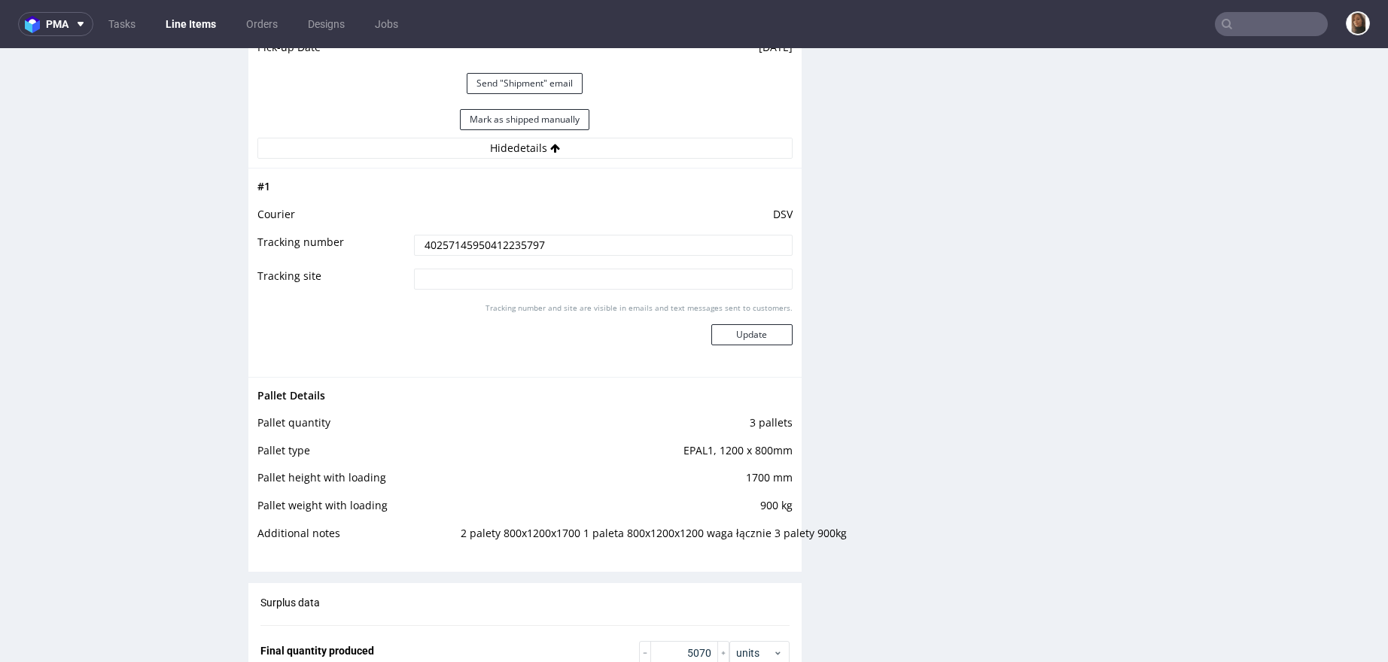
drag, startPoint x: 553, startPoint y: 237, endPoint x: 367, endPoint y: 242, distance: 186.0
click at [367, 242] on tr "Tracking number 40257145950412235797" at bounding box center [524, 250] width 535 height 34
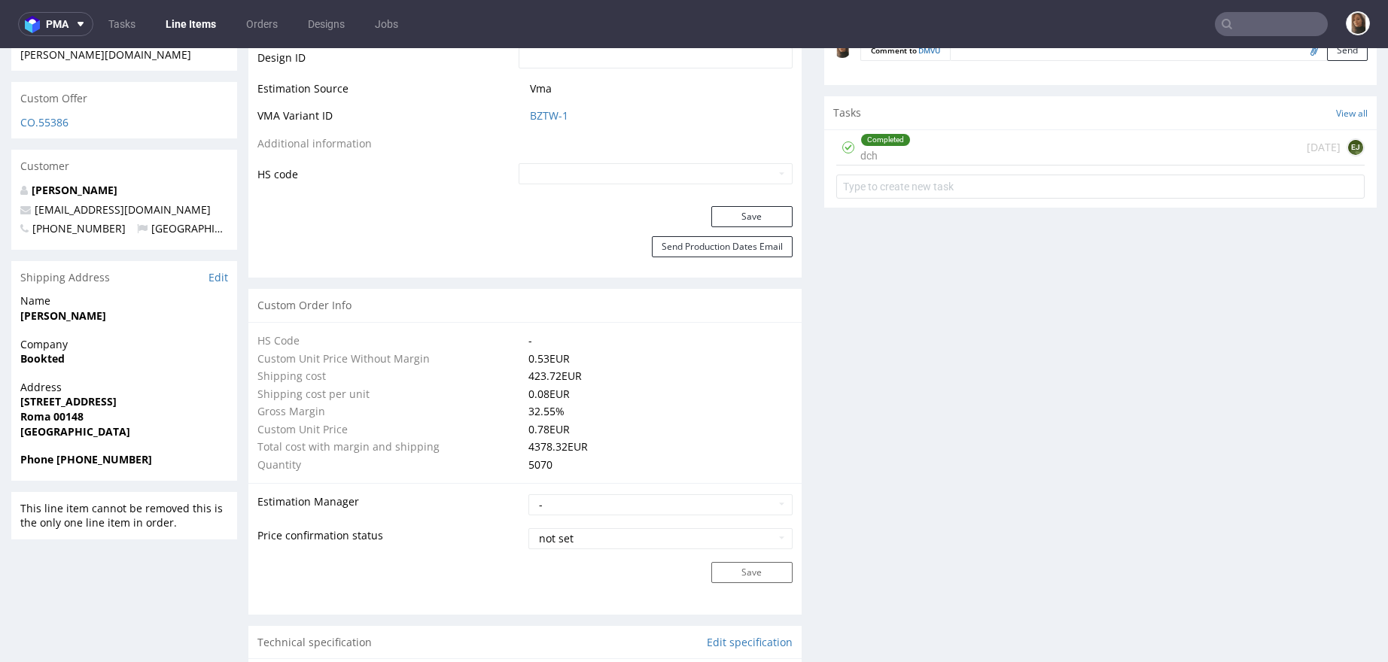
scroll to position [0, 0]
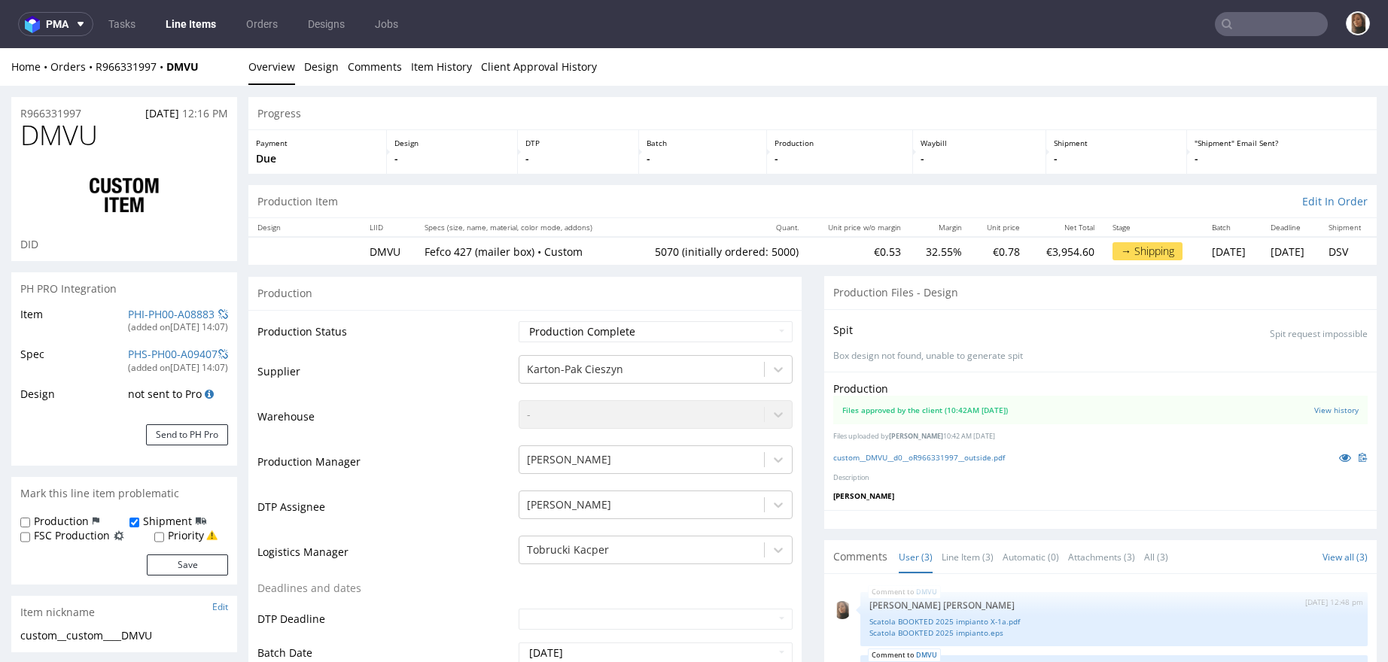
click at [1283, 18] on input "text" at bounding box center [1271, 24] width 113 height 24
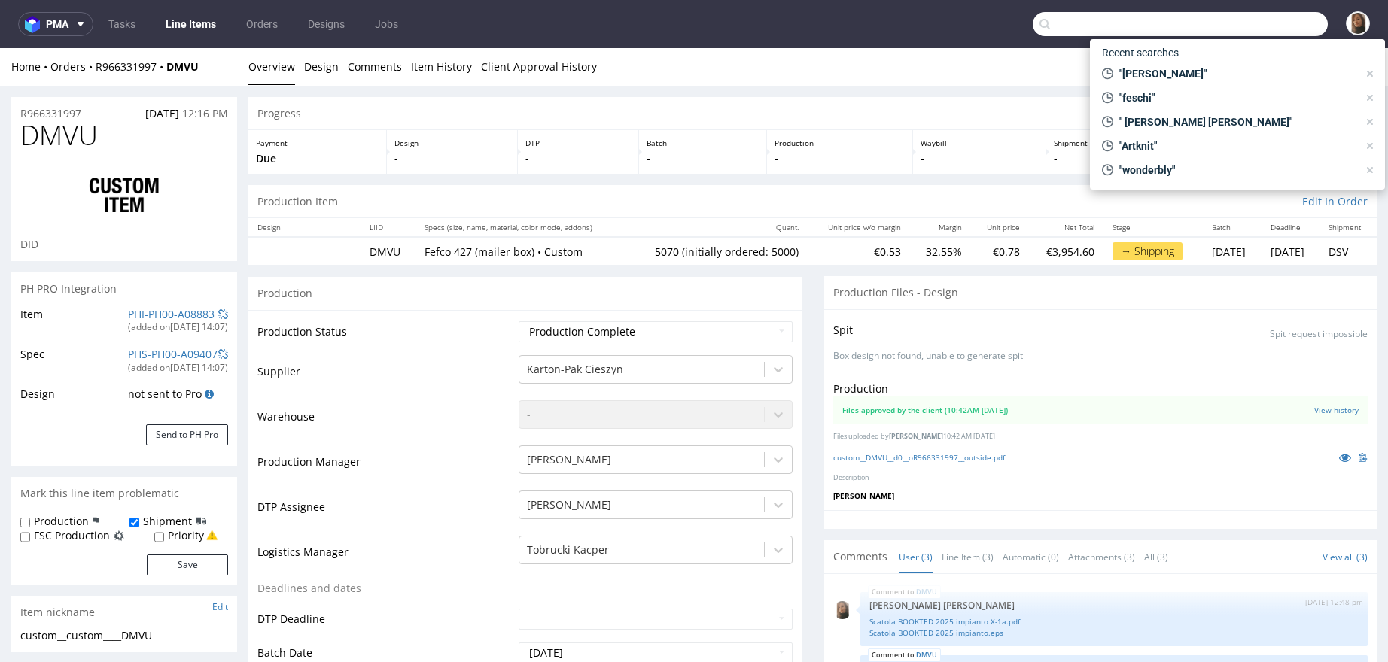
paste input "Artknit"
type input "Artknit"
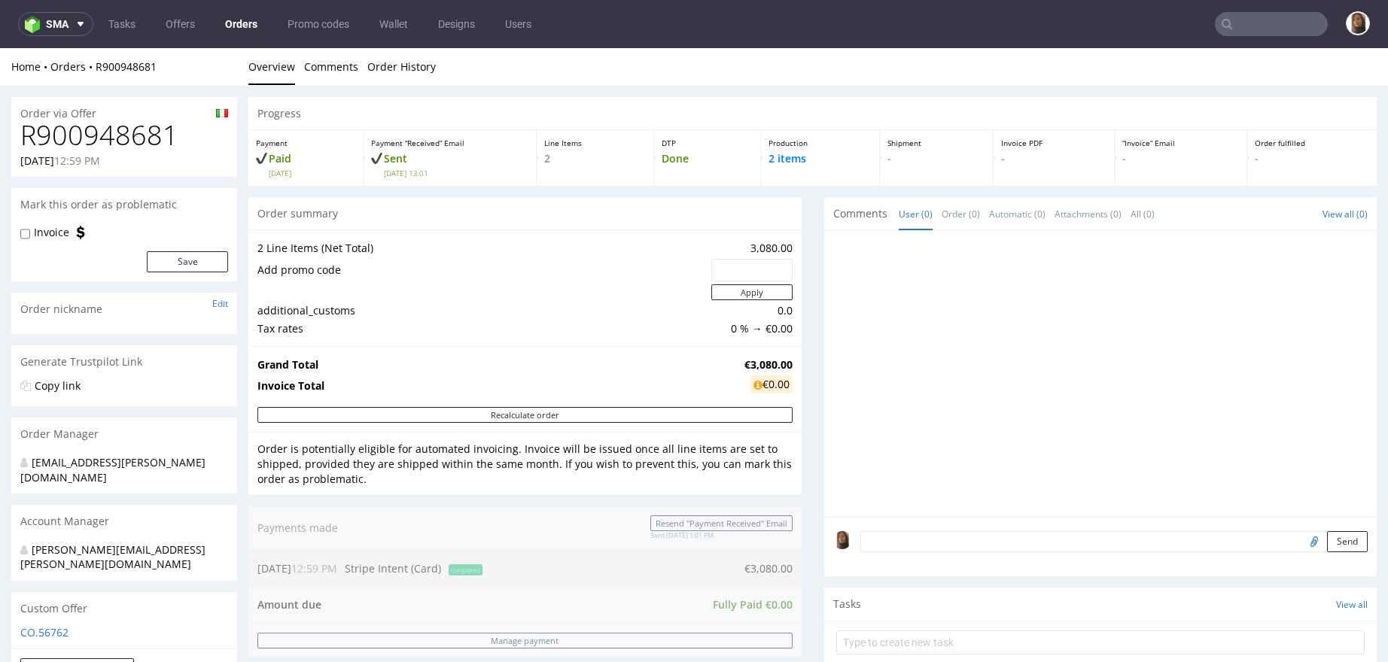
scroll to position [634, 0]
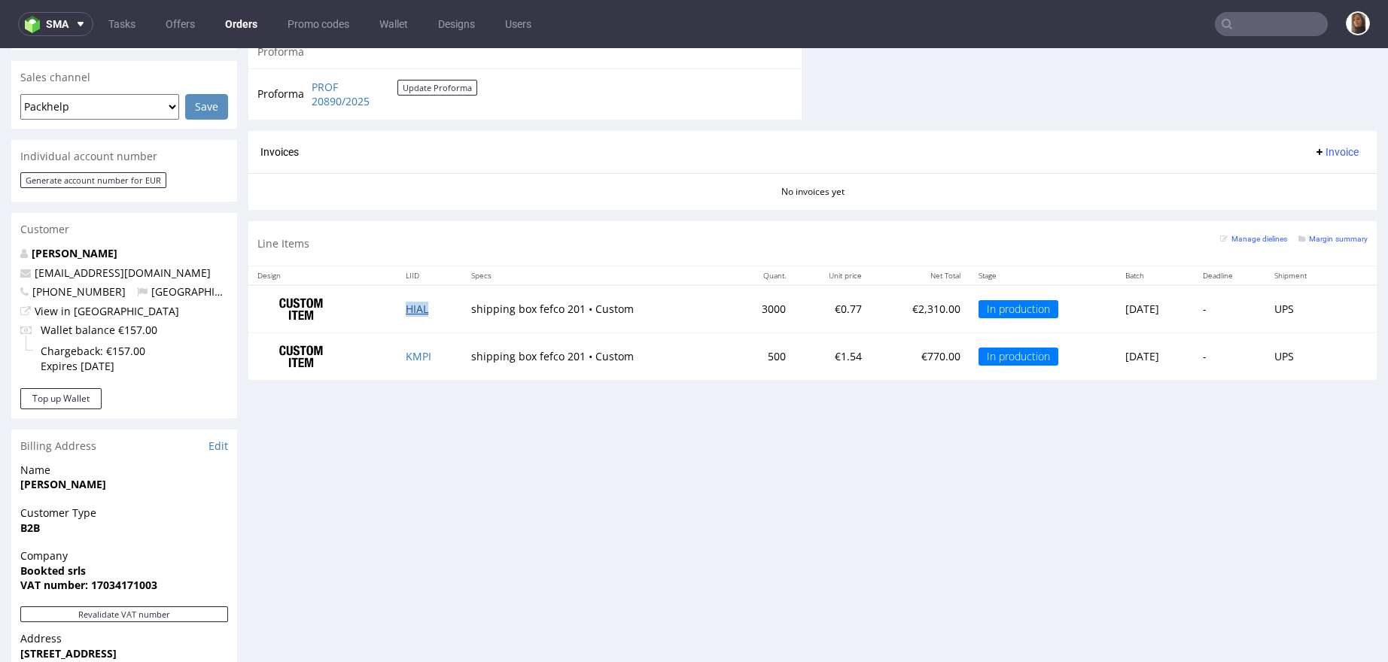
click at [409, 305] on link "HIAL" at bounding box center [417, 309] width 23 height 14
click at [411, 356] on link "KMPI" at bounding box center [419, 356] width 26 height 14
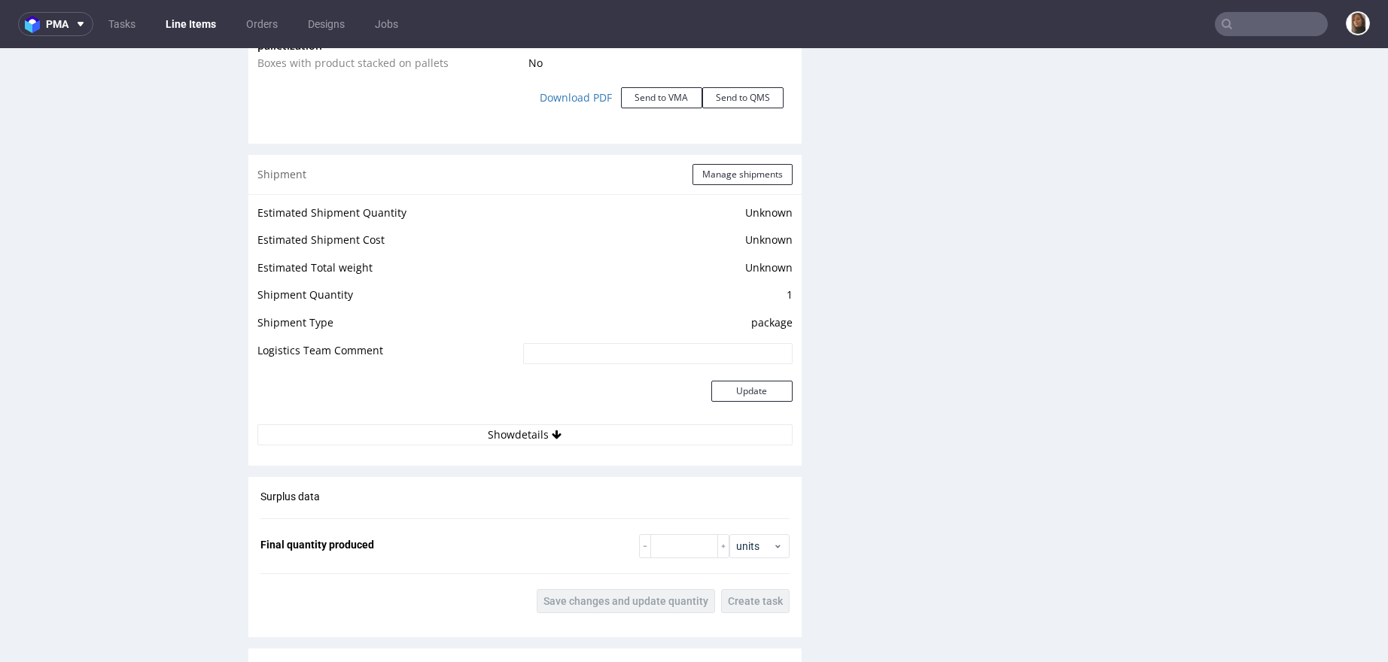
scroll to position [1452, 0]
